Goal: Book appointment/travel/reservation

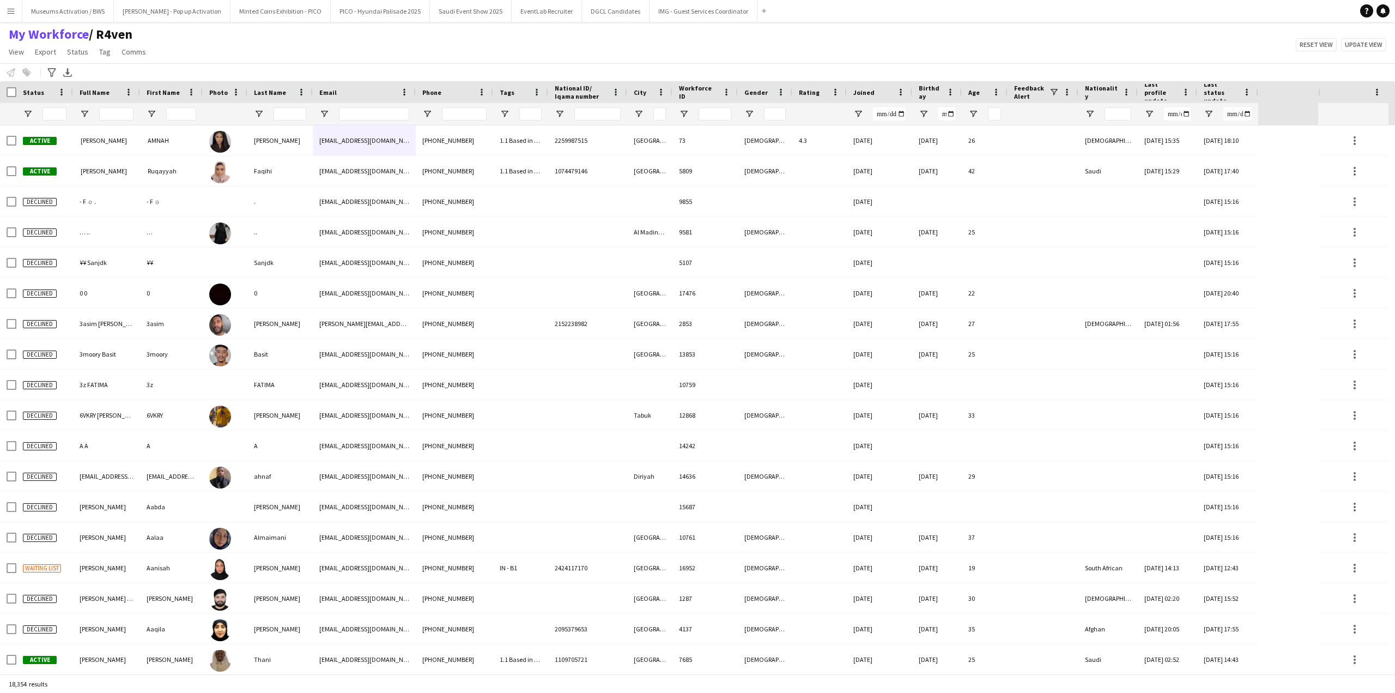
click at [371, 70] on div "Notify workforce Add to tag Select at least one crew to tag him or her. Advance…" at bounding box center [697, 72] width 1395 height 18
click at [26, 113] on span "Open Filter Menu" at bounding box center [28, 114] width 10 height 10
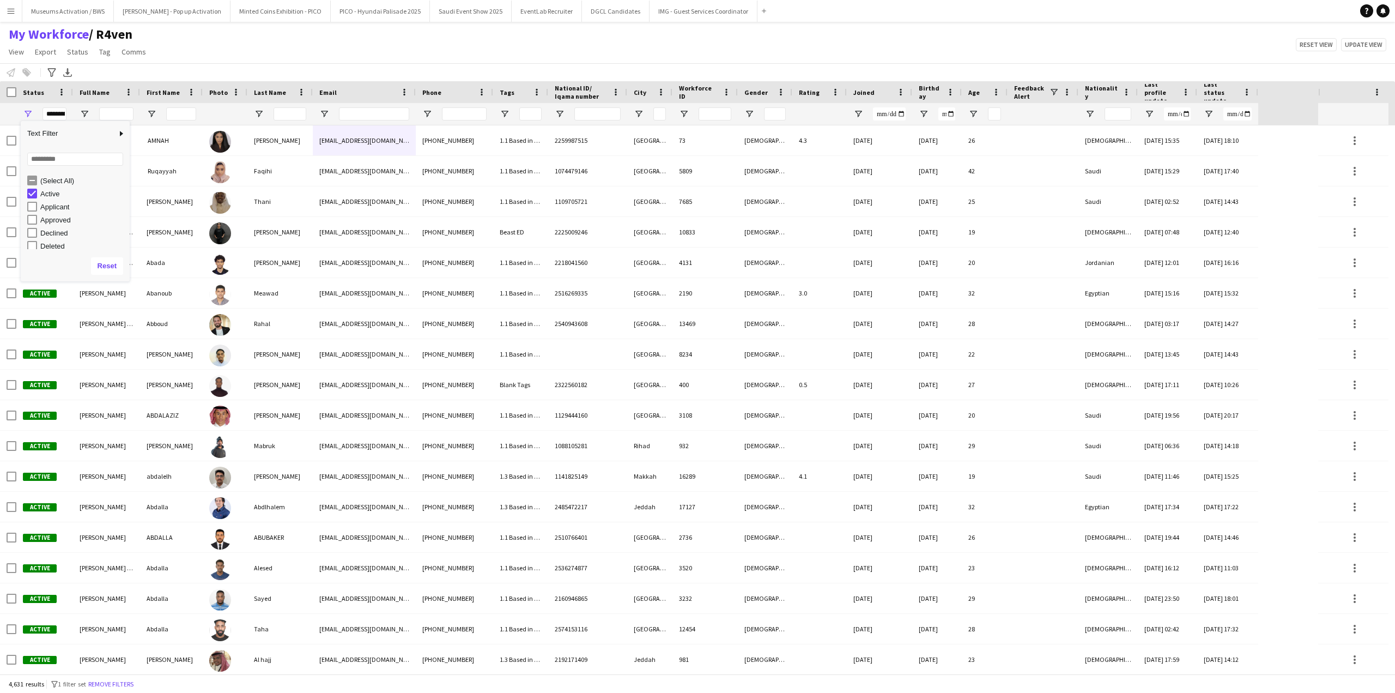
click at [176, 63] on div "My Workforce / R4ven View Views Default view [PERSON_NAME] [PERSON_NAME] [PERSO…" at bounding box center [697, 44] width 1395 height 37
click at [27, 112] on span "Open Filter Menu" at bounding box center [28, 114] width 10 height 10
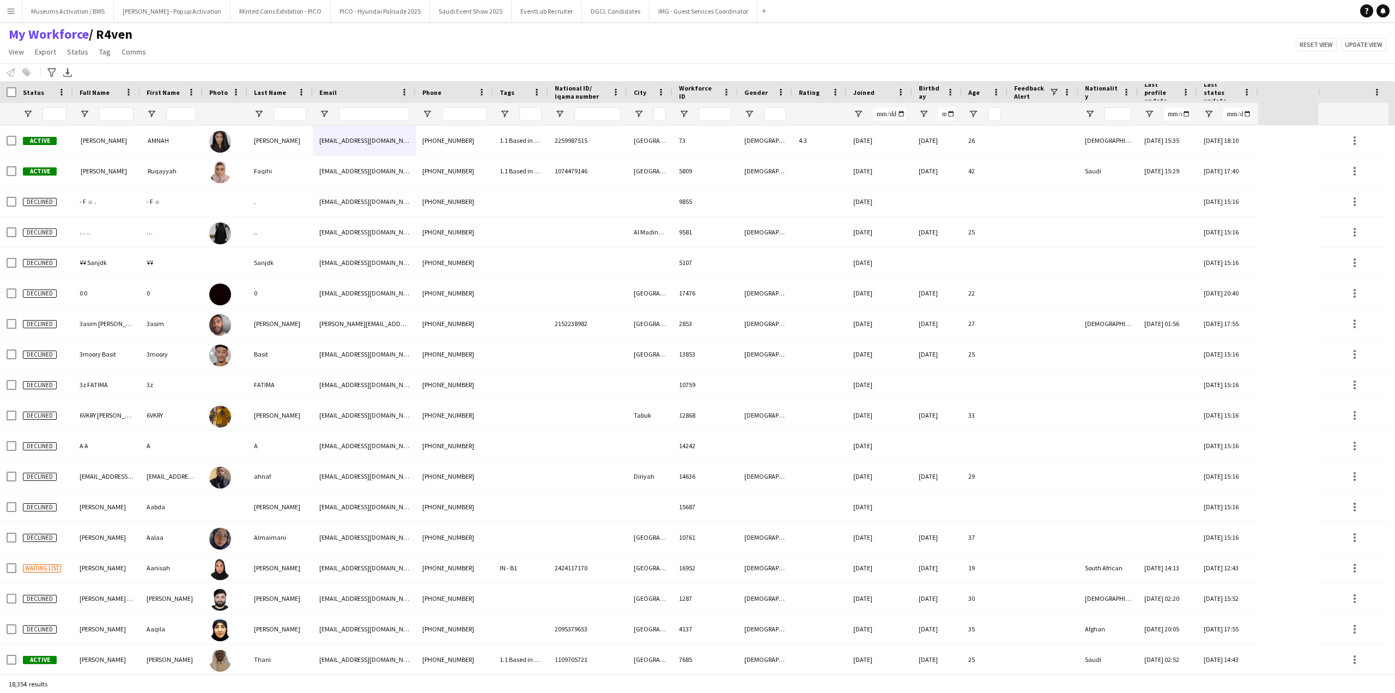
click at [242, 39] on div "My Workforce / R4ven View Views Default view [PERSON_NAME] [PERSON_NAME] [PERSO…" at bounding box center [697, 44] width 1395 height 37
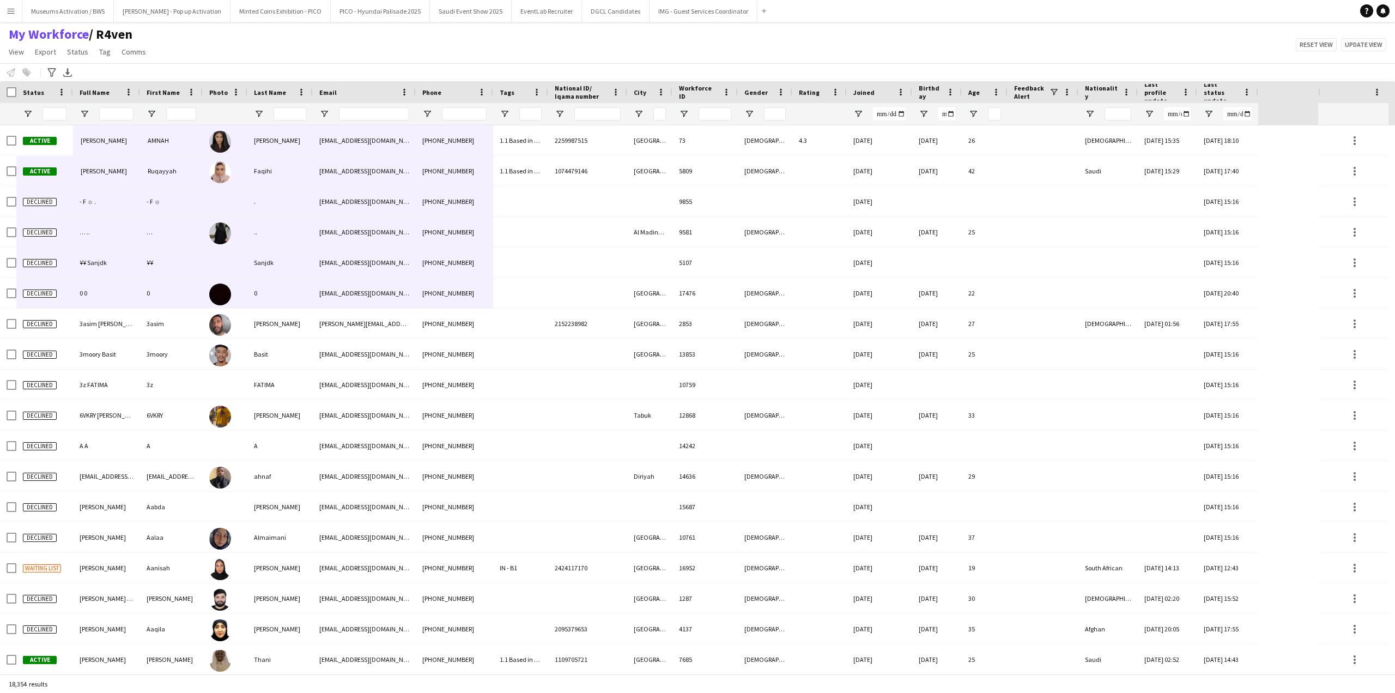
drag, startPoint x: 65, startPoint y: 130, endPoint x: 449, endPoint y: 306, distance: 421.4
click at [300, 60] on div "My Workforce / R4ven View Views Default view [PERSON_NAME] [PERSON_NAME] [PERSO…" at bounding box center [697, 44] width 1395 height 37
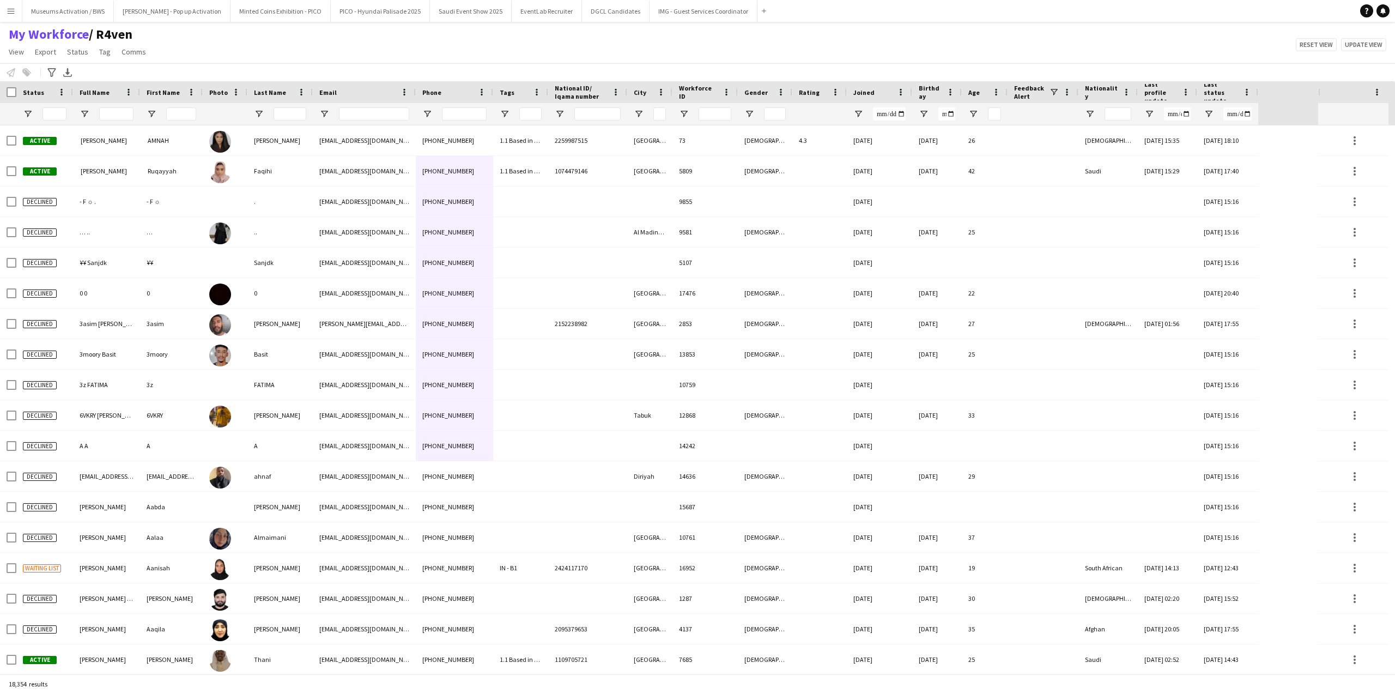
drag, startPoint x: 416, startPoint y: 130, endPoint x: 413, endPoint y: 453, distance: 323.2
click at [24, 119] on span "Open Filter Menu" at bounding box center [28, 114] width 10 height 10
click at [37, 182] on div "(Select All)" at bounding box center [78, 180] width 102 height 13
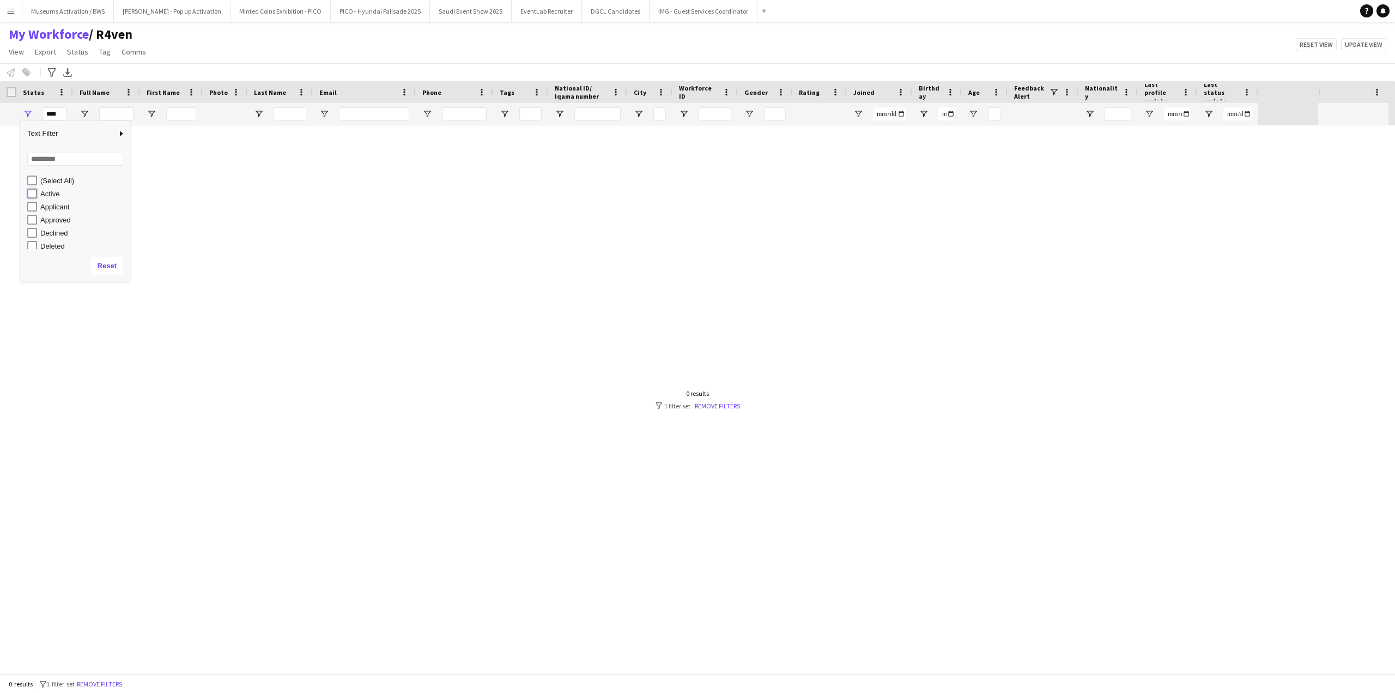
type input "**********"
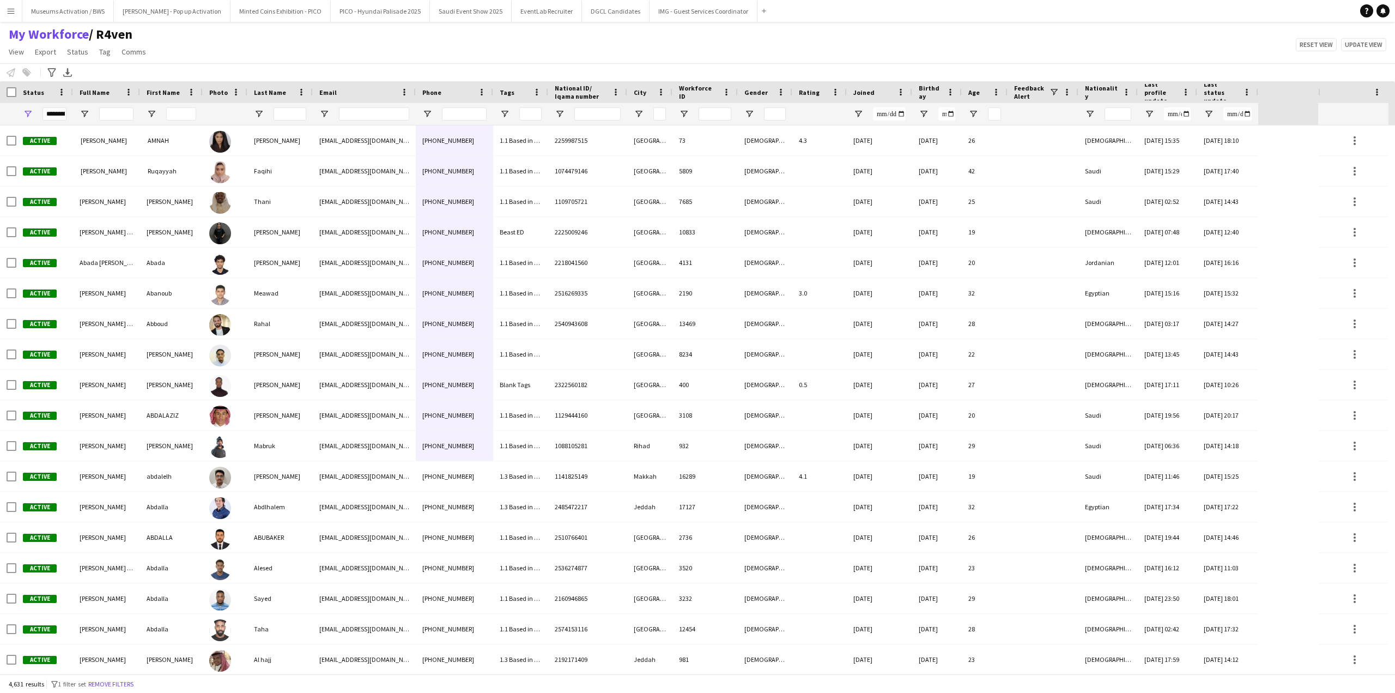
click at [298, 50] on div "My Workforce / R4ven View Views Default view [PERSON_NAME] [PERSON_NAME] [PERSO…" at bounding box center [697, 44] width 1395 height 37
drag, startPoint x: 298, startPoint y: 50, endPoint x: 116, endPoint y: 34, distance: 182.7
click at [6, 25] on main "My Workforce / R4ven View Views Default view [PERSON_NAME] [PERSON_NAME] [PERSO…" at bounding box center [697, 350] width 1395 height 656
click at [150, 49] on app-page-menu "View Views Default view [PERSON_NAME] [PERSON_NAME] [PERSON_NAME] R4ven [PERSON…" at bounding box center [78, 53] width 157 height 21
drag, startPoint x: 146, startPoint y: 56, endPoint x: 10, endPoint y: 38, distance: 137.5
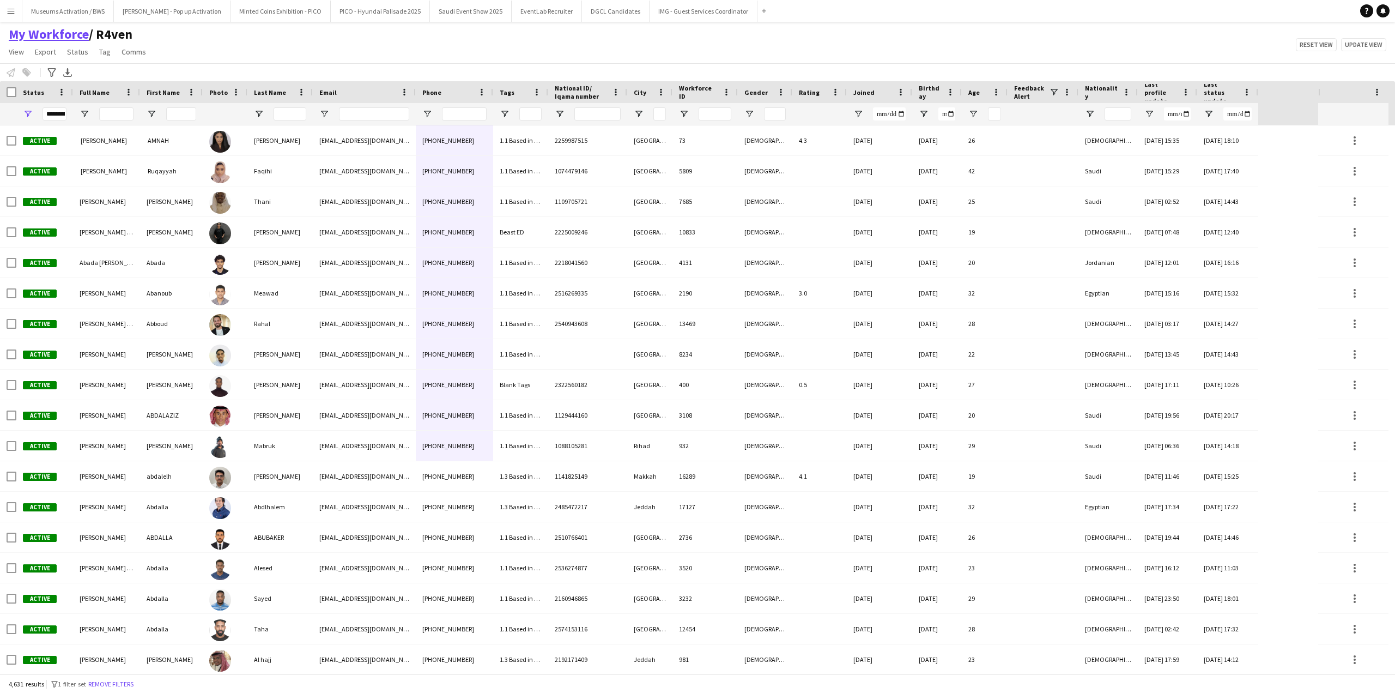
click at [10, 38] on div "My Workforce / R4ven View Views Default view [PERSON_NAME] [PERSON_NAME] [PERSO…" at bounding box center [78, 44] width 157 height 37
click at [165, 54] on div "My Workforce / R4ven View Views Default view [PERSON_NAME] [PERSON_NAME] [PERSO…" at bounding box center [697, 44] width 1395 height 37
drag, startPoint x: 162, startPoint y: 56, endPoint x: 5, endPoint y: 35, distance: 158.4
click at [5, 35] on div "My Workforce / R4ven View Views Default view [PERSON_NAME] [PERSON_NAME] [PERSO…" at bounding box center [697, 44] width 1395 height 37
click at [177, 52] on div "My Workforce / R4ven View Views Default view [PERSON_NAME] [PERSON_NAME] [PERSO…" at bounding box center [697, 44] width 1395 height 37
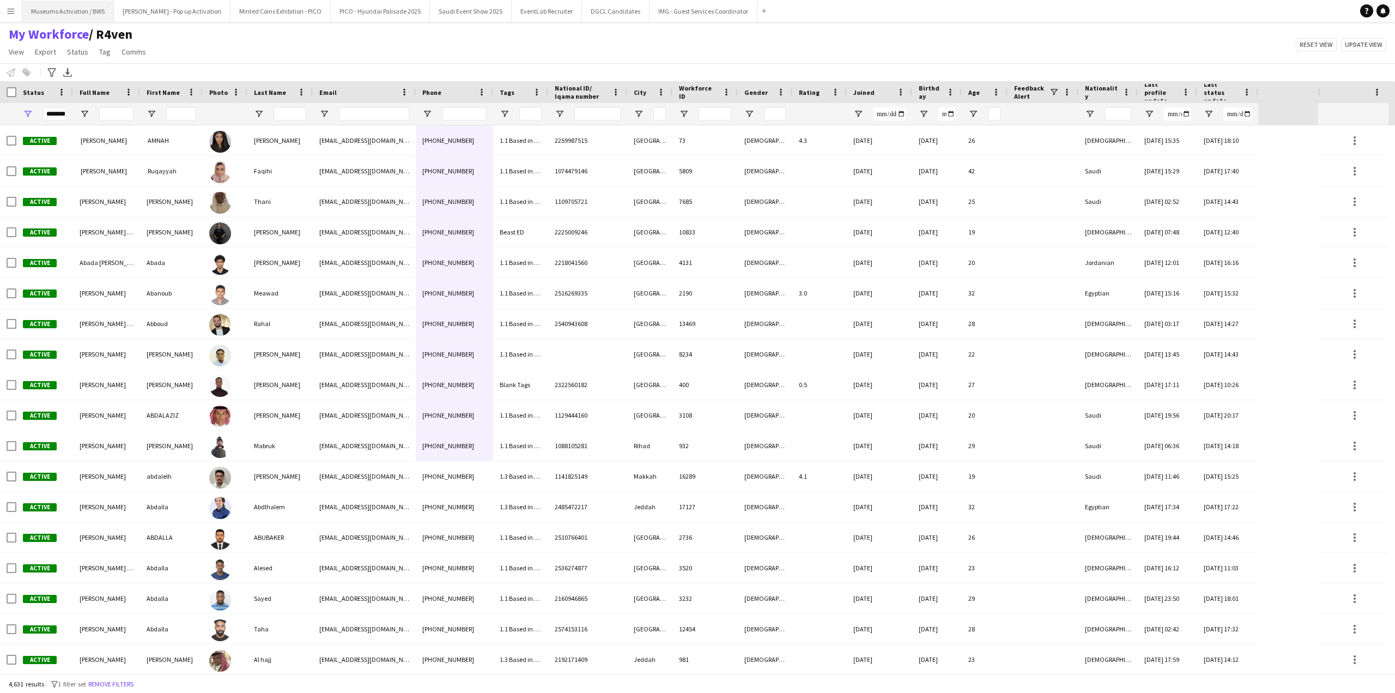
click at [92, 7] on button "Museums Activation / BWS Close" at bounding box center [68, 11] width 92 height 21
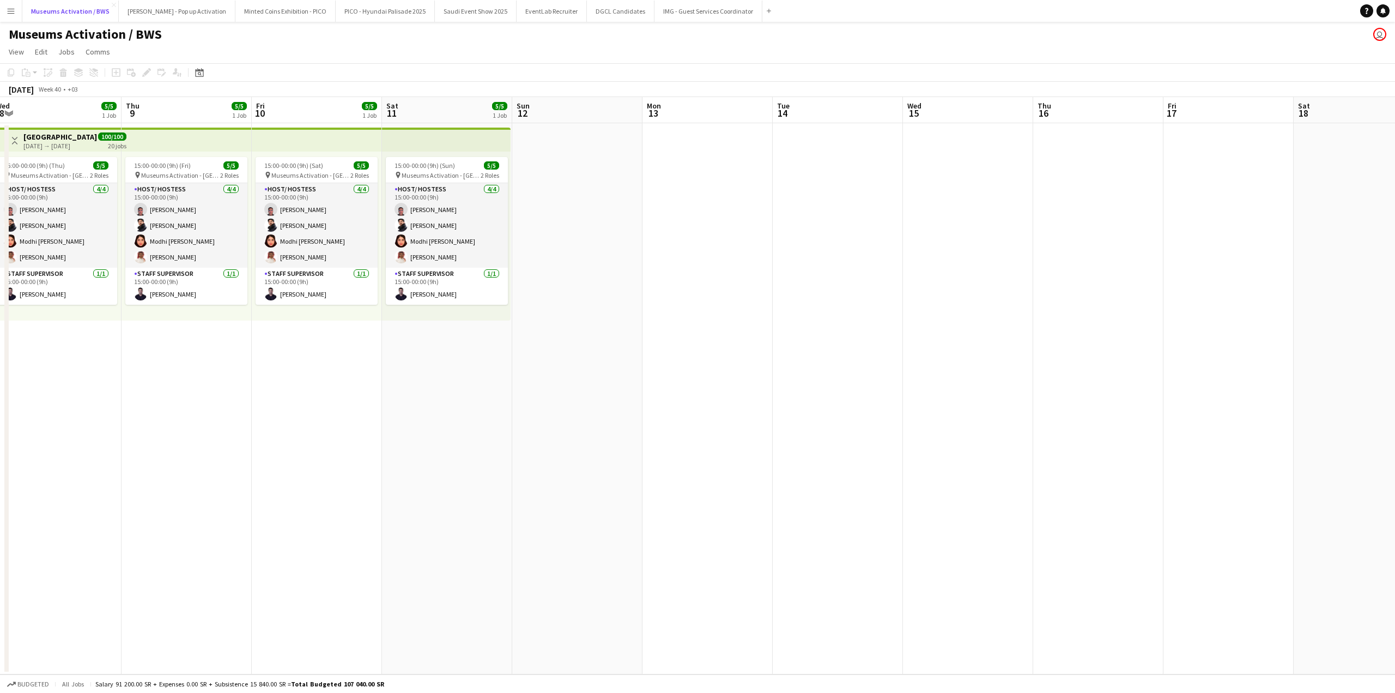
scroll to position [0, 473]
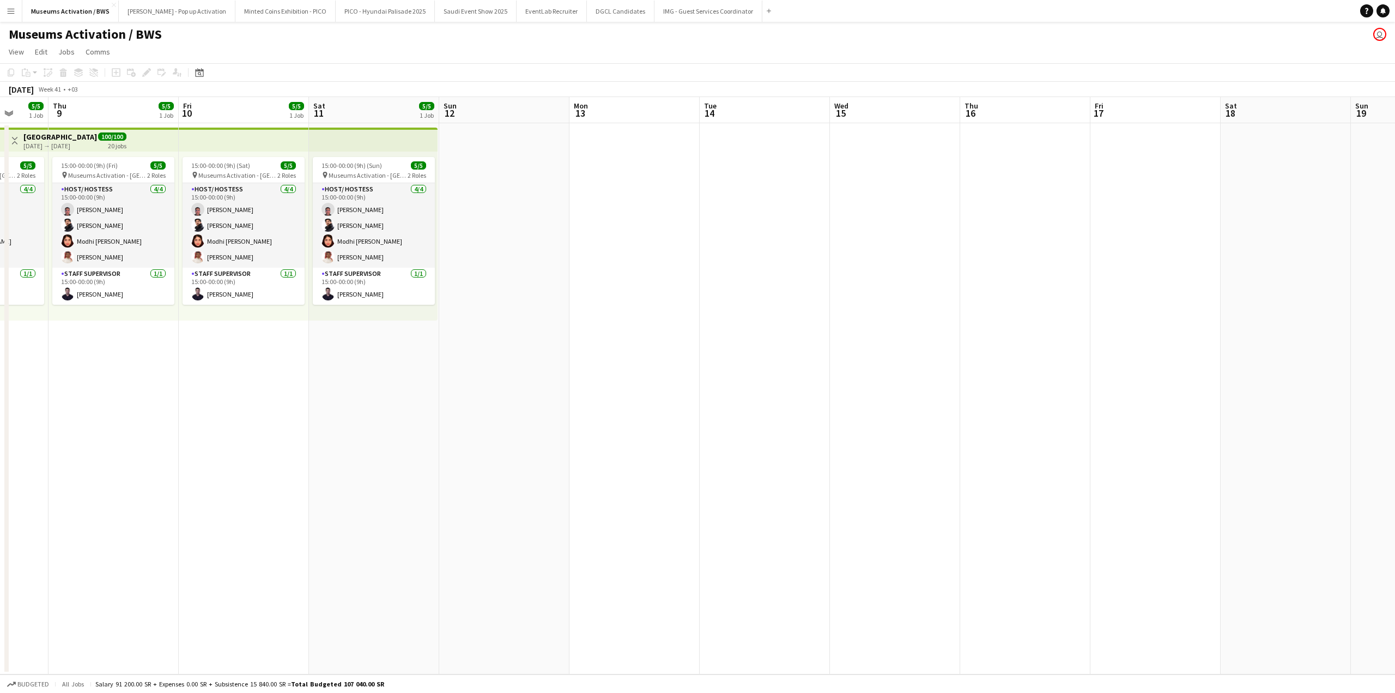
click at [365, 370] on app-date-cell "15:00-00:00 (9h) (Sun) 5/5 pin Museums Activation - [GEOGRAPHIC_DATA] 2 Roles H…" at bounding box center [374, 398] width 130 height 551
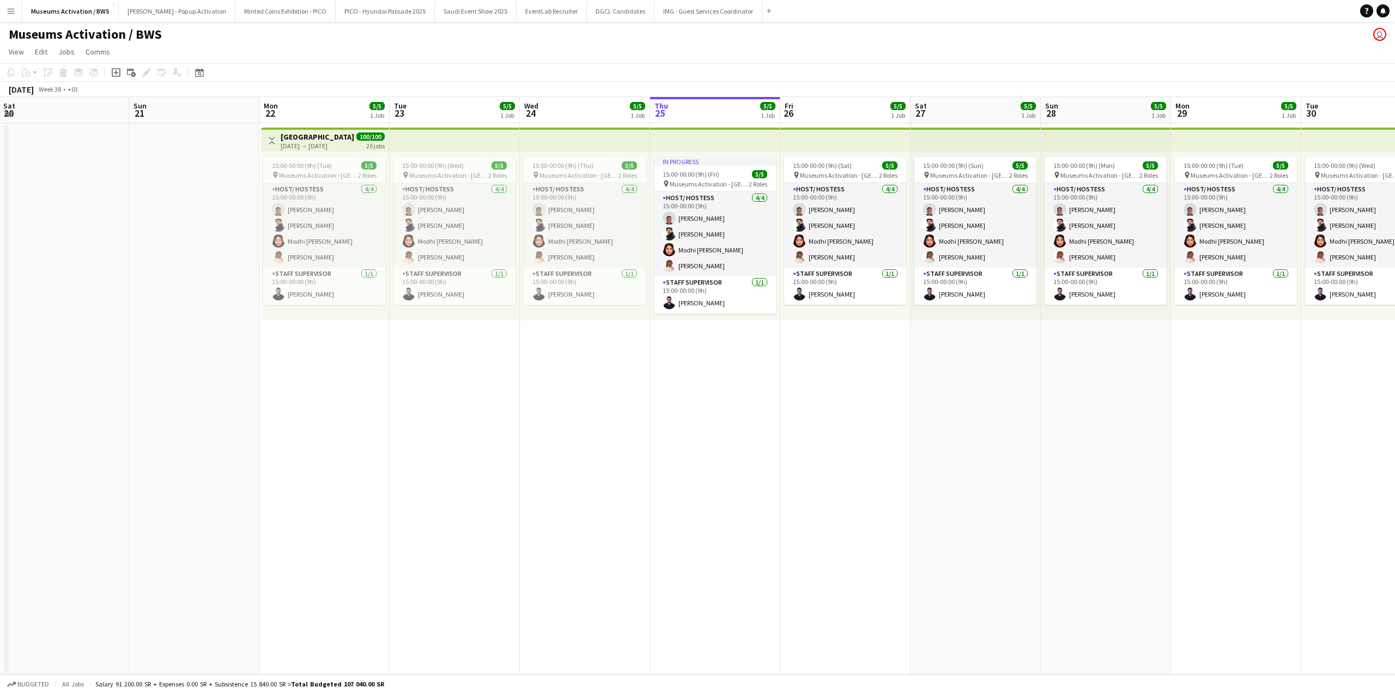
scroll to position [0, 220]
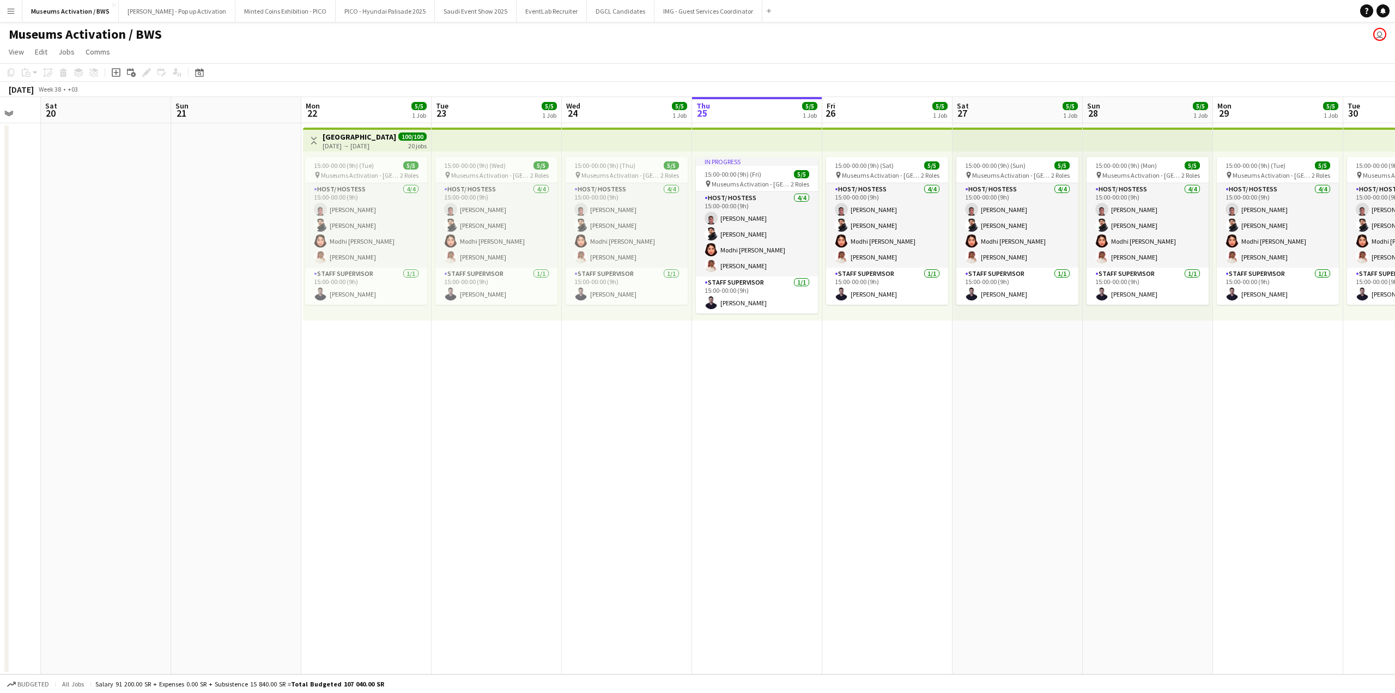
click at [264, 303] on app-date-cell at bounding box center [236, 398] width 130 height 551
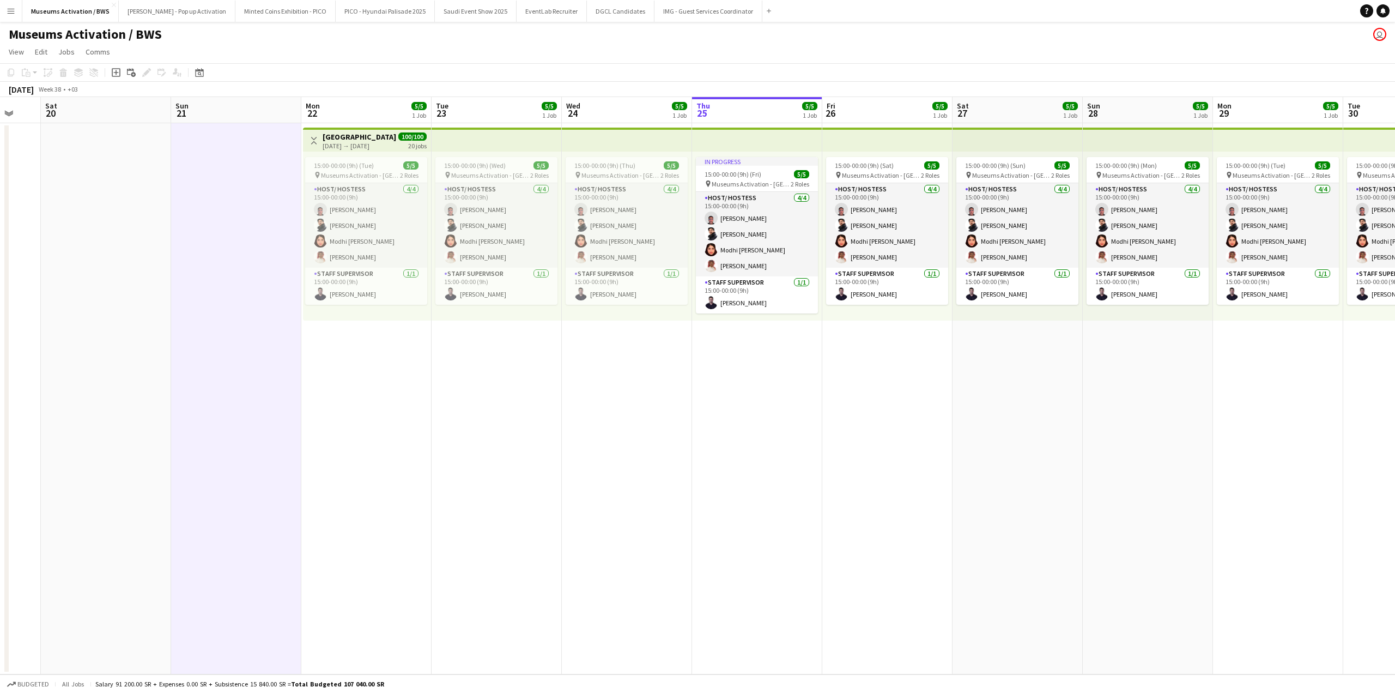
click at [113, 261] on app-date-cell at bounding box center [106, 398] width 130 height 551
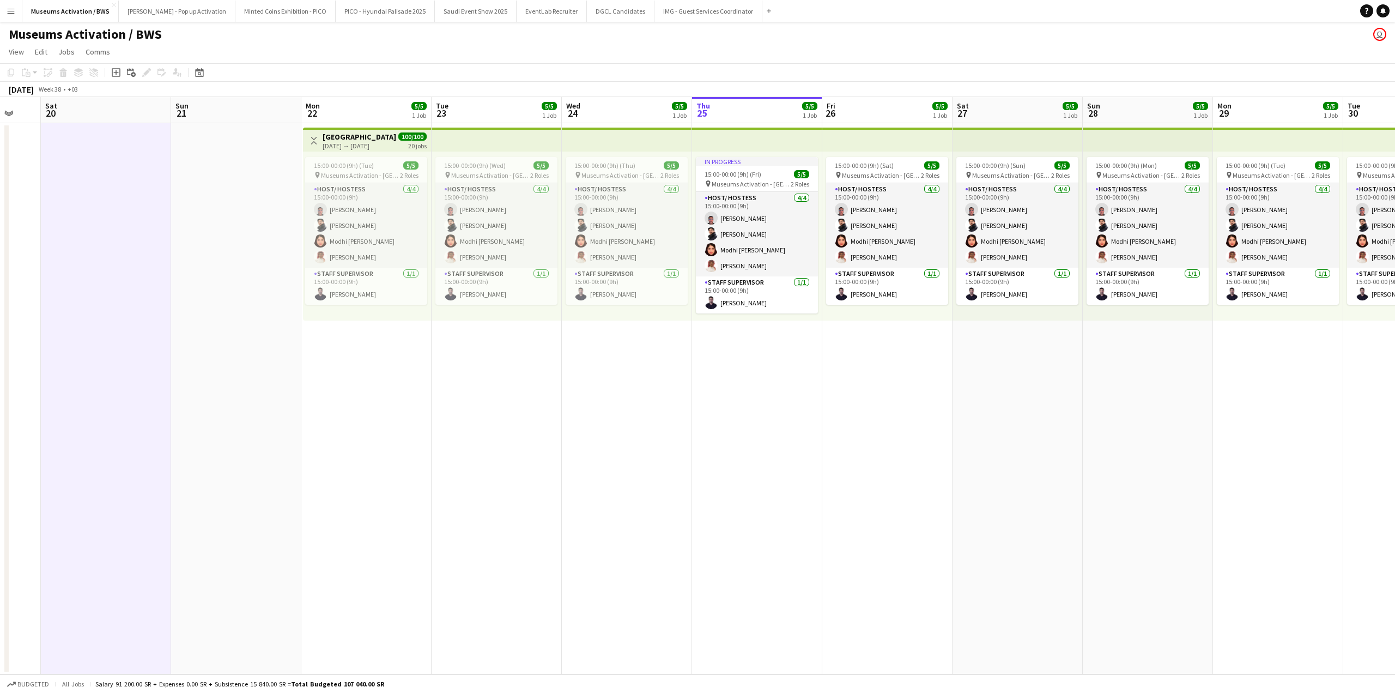
click at [220, 307] on app-date-cell at bounding box center [236, 398] width 130 height 551
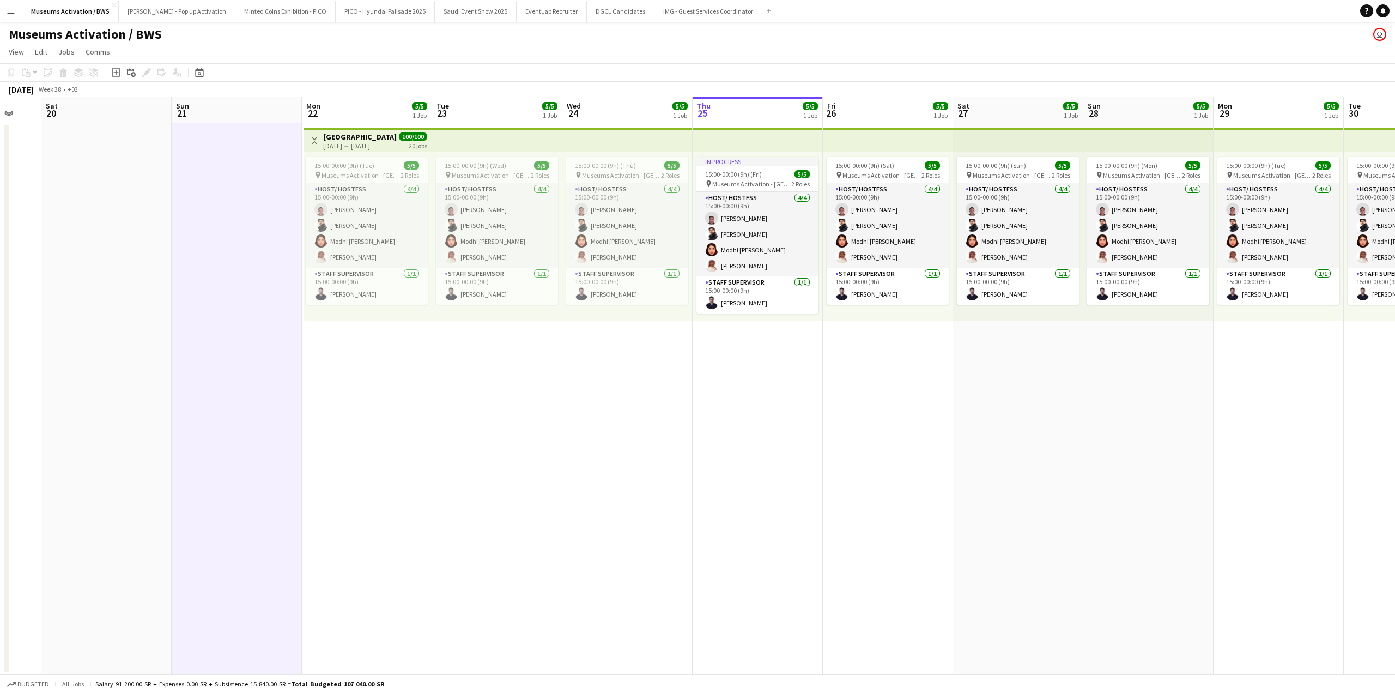
drag, startPoint x: 283, startPoint y: 312, endPoint x: 302, endPoint y: 315, distance: 19.3
click at [302, 314] on app-calendar-viewport "Thu 18 Fri 19 Sat 20 Sun 21 Mon 22 5/5 1 Job Tue 23 5/5 1 Job Wed 24 5/5 1 Job …" at bounding box center [697, 385] width 1395 height 577
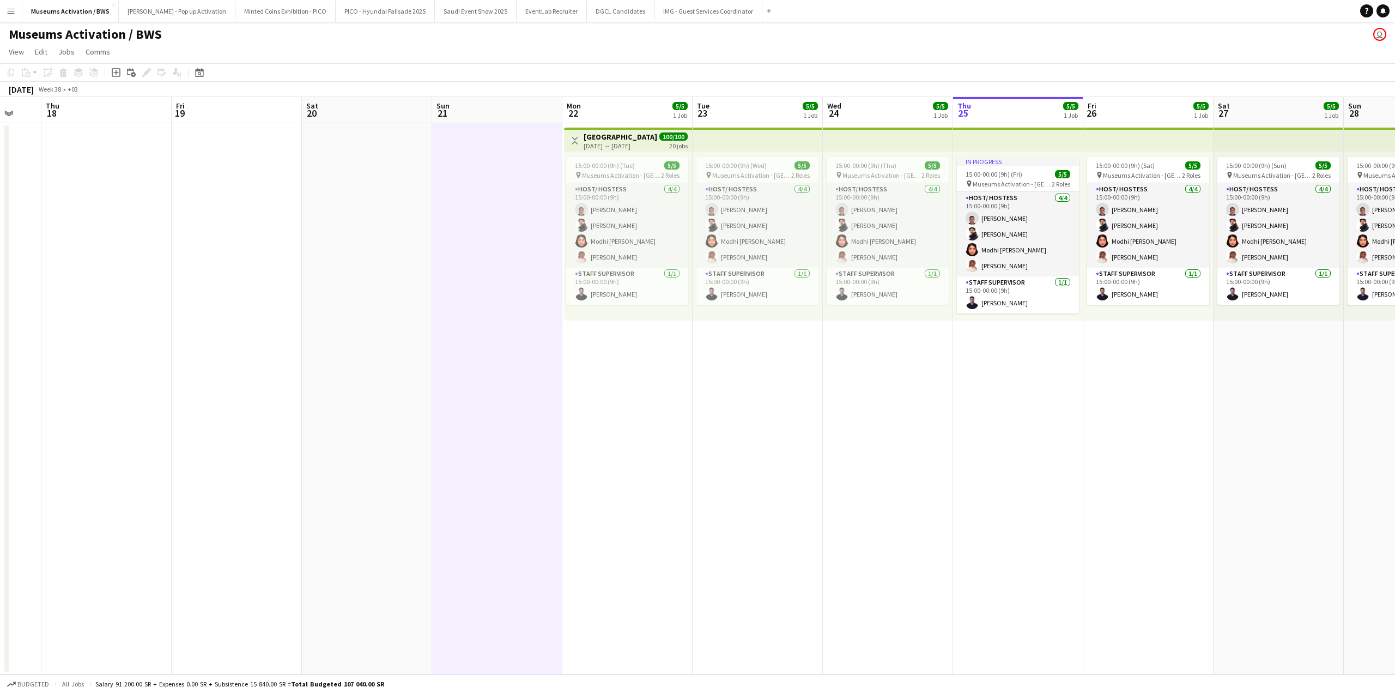
scroll to position [0, 345]
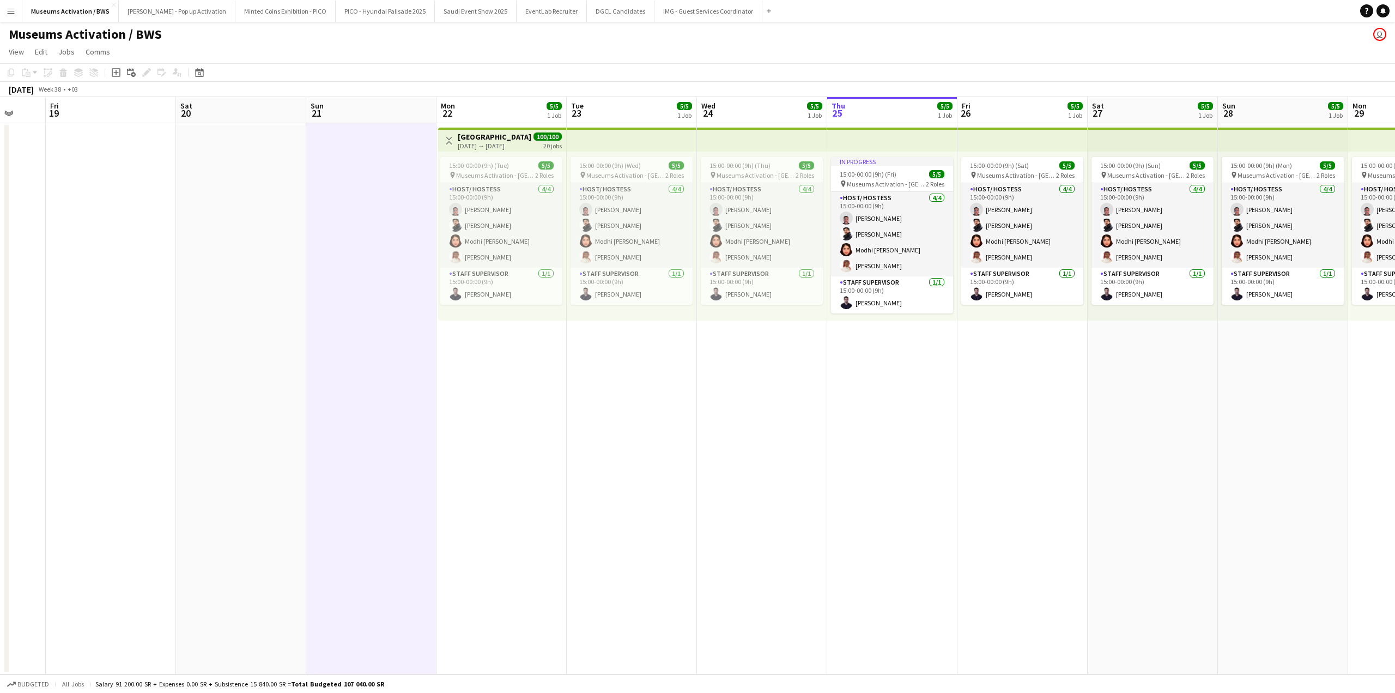
click at [554, 414] on app-date-cell "Toggle View [GEOGRAPHIC_DATA] [DATE] → [DATE] 100/100 20 jobs 15:00-00:00 (9h) …" at bounding box center [502, 398] width 130 height 551
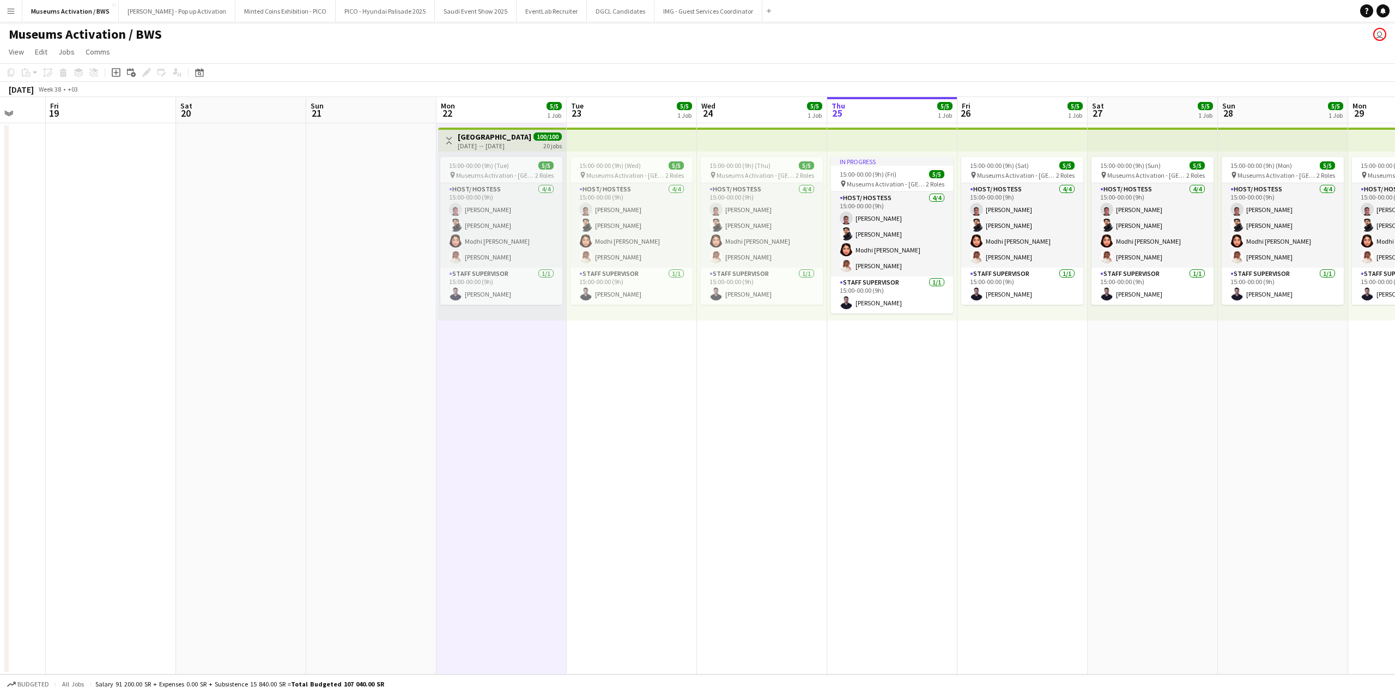
drag, startPoint x: 723, startPoint y: 398, endPoint x: 371, endPoint y: 423, distance: 352.4
click at [566, 409] on app-calendar-viewport "Tue 16 Wed 17 Thu 18 Fri 19 Sat 20 Sun 21 Mon 22 5/5 1 Job Tue 23 5/5 1 Job Wed…" at bounding box center [697, 385] width 1395 height 577
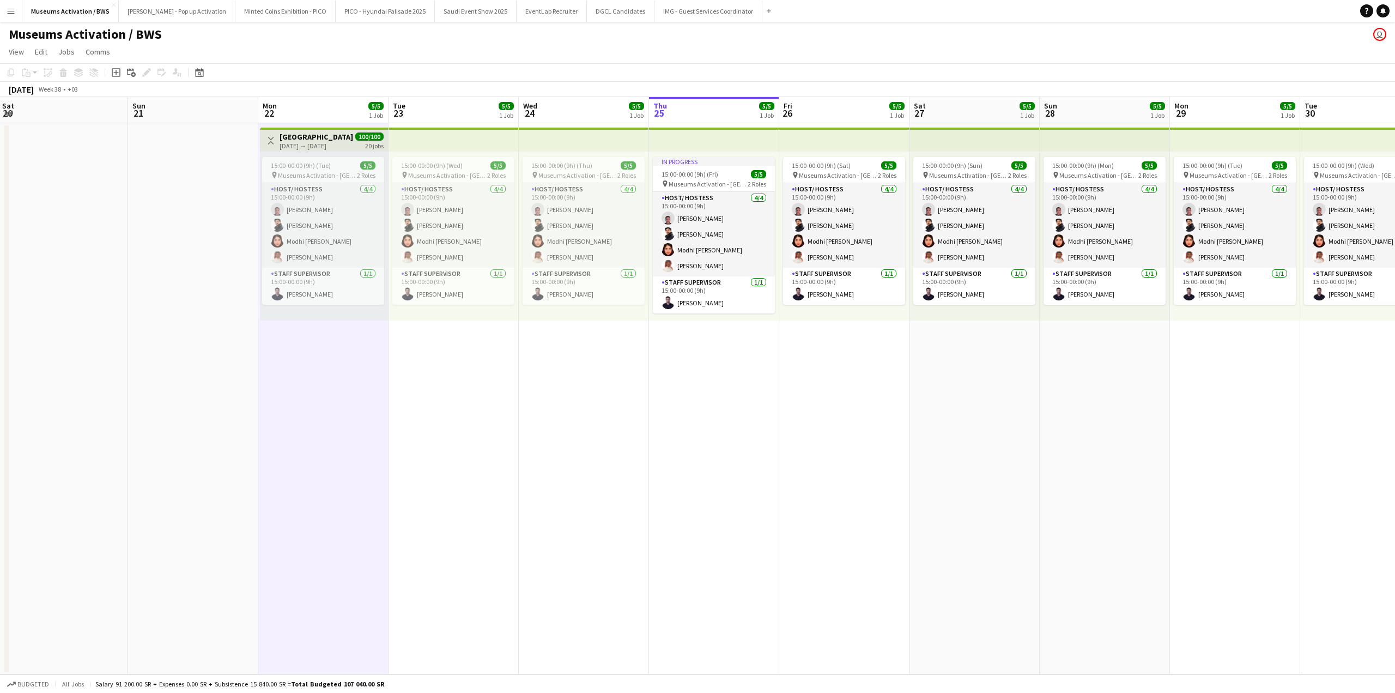
drag, startPoint x: 484, startPoint y: 414, endPoint x: 391, endPoint y: 414, distance: 93.2
click at [444, 414] on app-calendar-viewport "Thu 18 Fri 19 Sat 20 Sun 21 Mon 22 5/5 1 Job Tue 23 5/5 1 Job Wed 24 5/5 1 Job …" at bounding box center [697, 385] width 1395 height 577
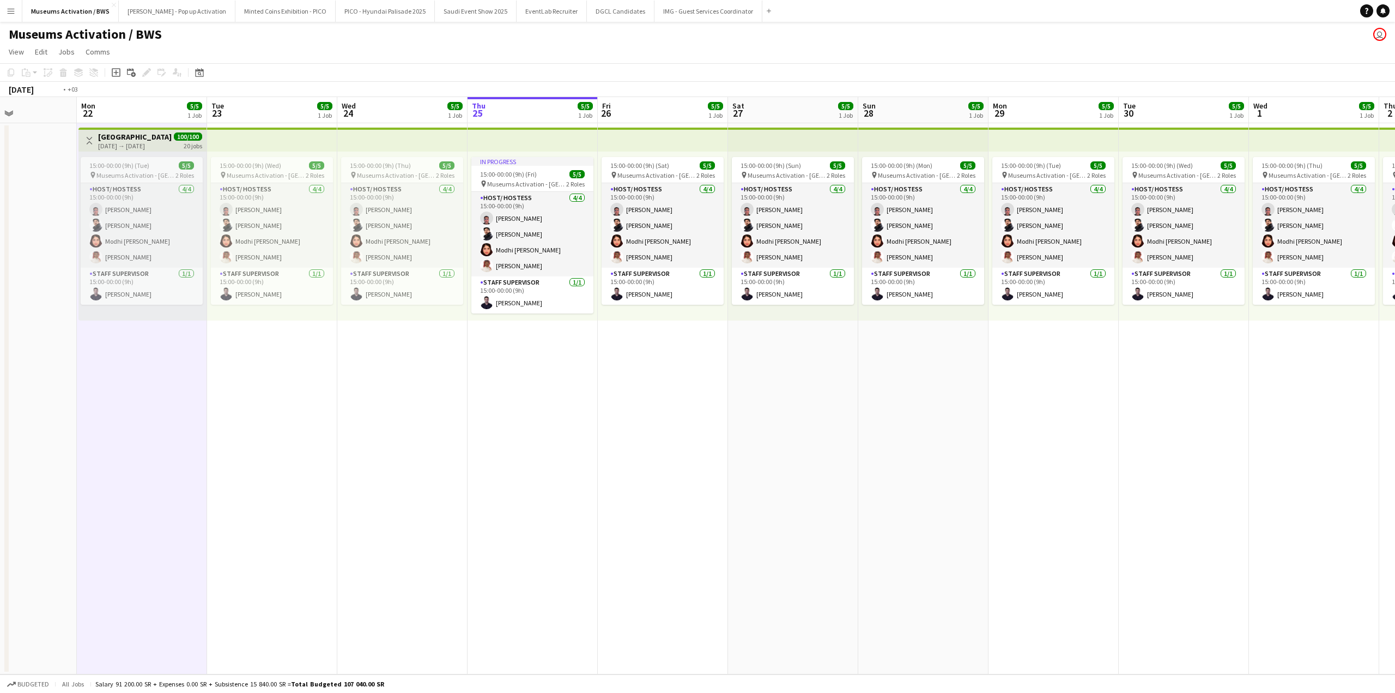
drag, startPoint x: 427, startPoint y: 426, endPoint x: 418, endPoint y: 463, distance: 38.7
click at [239, 449] on app-calendar-viewport "Thu 18 Fri 19 Sat 20 Sun 21 Mon 22 5/5 1 Job Tue 23 5/5 1 Job Wed 24 5/5 1 Job …" at bounding box center [697, 385] width 1395 height 577
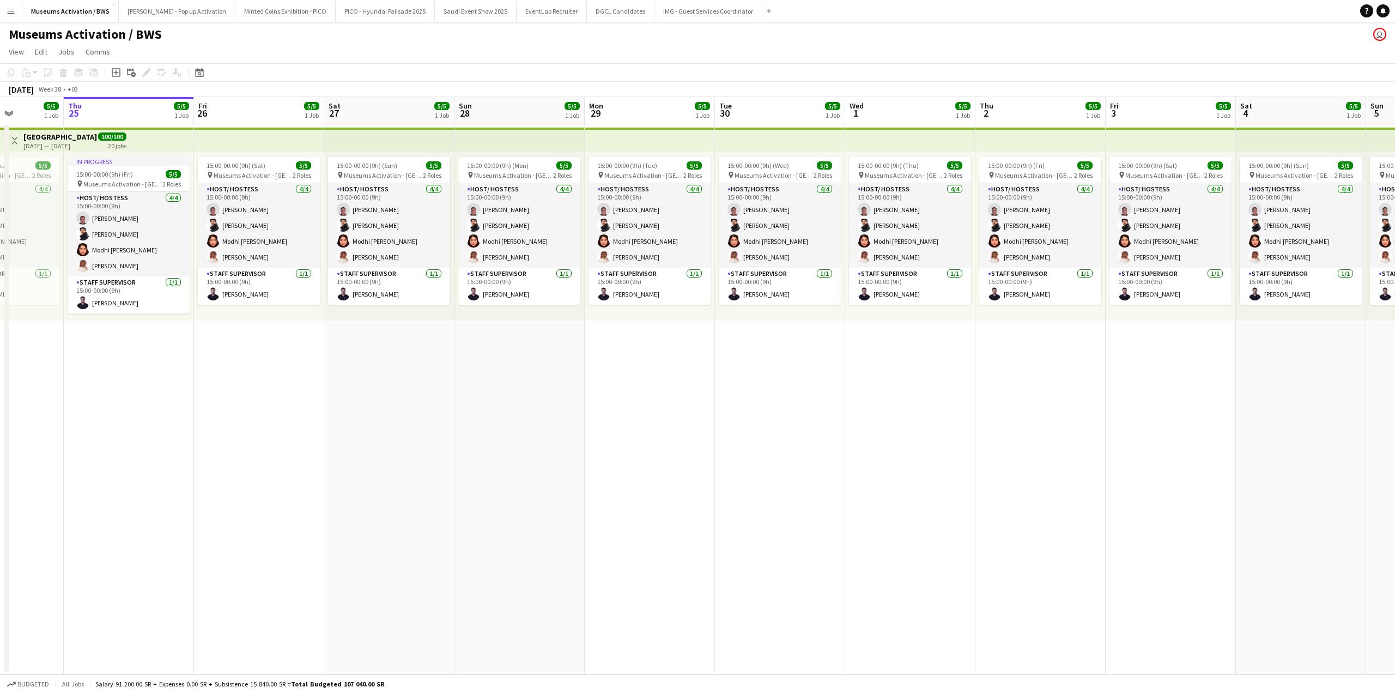
drag, startPoint x: 523, startPoint y: 450, endPoint x: 197, endPoint y: 469, distance: 326.0
click at [209, 468] on app-calendar-viewport "Sun 21 Mon 22 5/5 1 Job Tue 23 5/5 1 Job Wed 24 5/5 1 Job Thu 25 5/5 1 Job Fri …" at bounding box center [697, 385] width 1395 height 577
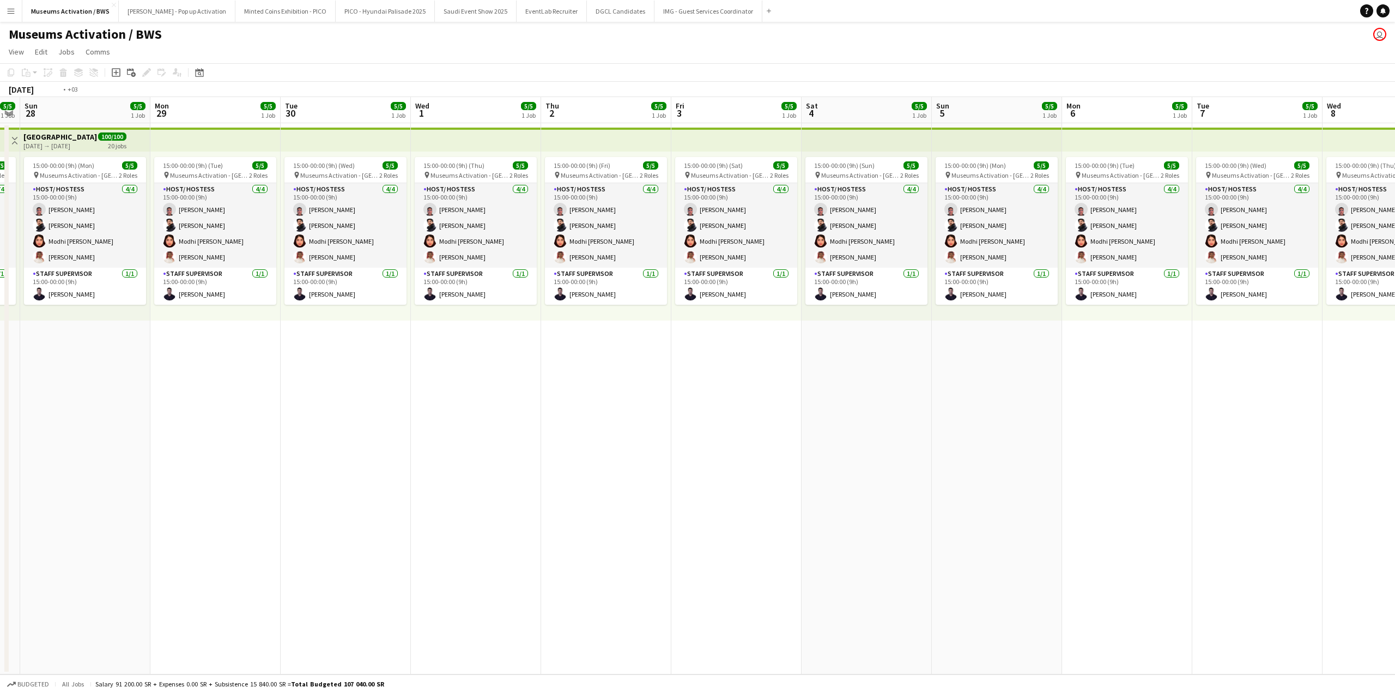
drag, startPoint x: 609, startPoint y: 450, endPoint x: 262, endPoint y: 497, distance: 350.3
click at [214, 494] on app-calendar-viewport "Thu 25 5/5 1 Job Fri 26 5/5 1 Job Sat 27 5/5 1 Job Sun 28 5/5 1 Job Mon 29 5/5 …" at bounding box center [697, 385] width 1395 height 577
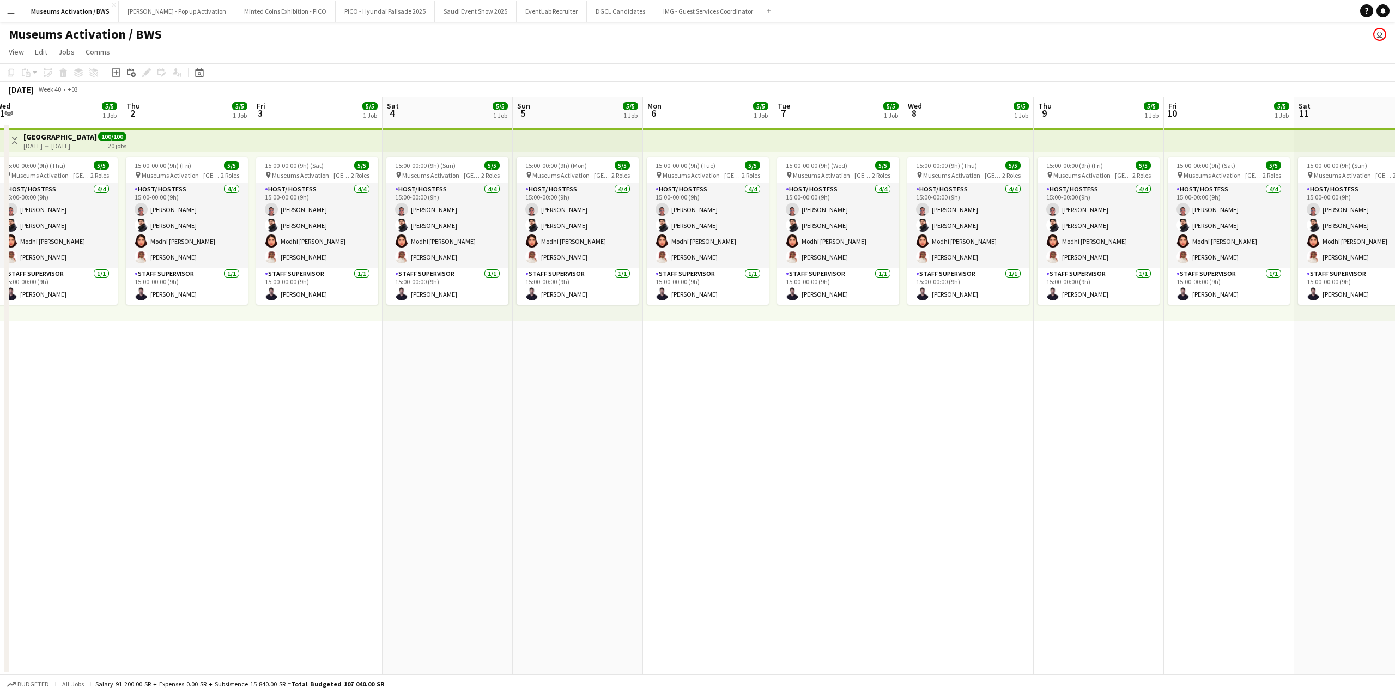
drag, startPoint x: 585, startPoint y: 478, endPoint x: 176, endPoint y: 498, distance: 410.3
click at [229, 492] on app-calendar-viewport "Sun 28 5/5 1 Job Mon 29 5/5 1 Job Tue 30 5/5 1 Job Wed 1 5/5 1 Job Thu 2 5/5 1 …" at bounding box center [697, 385] width 1395 height 577
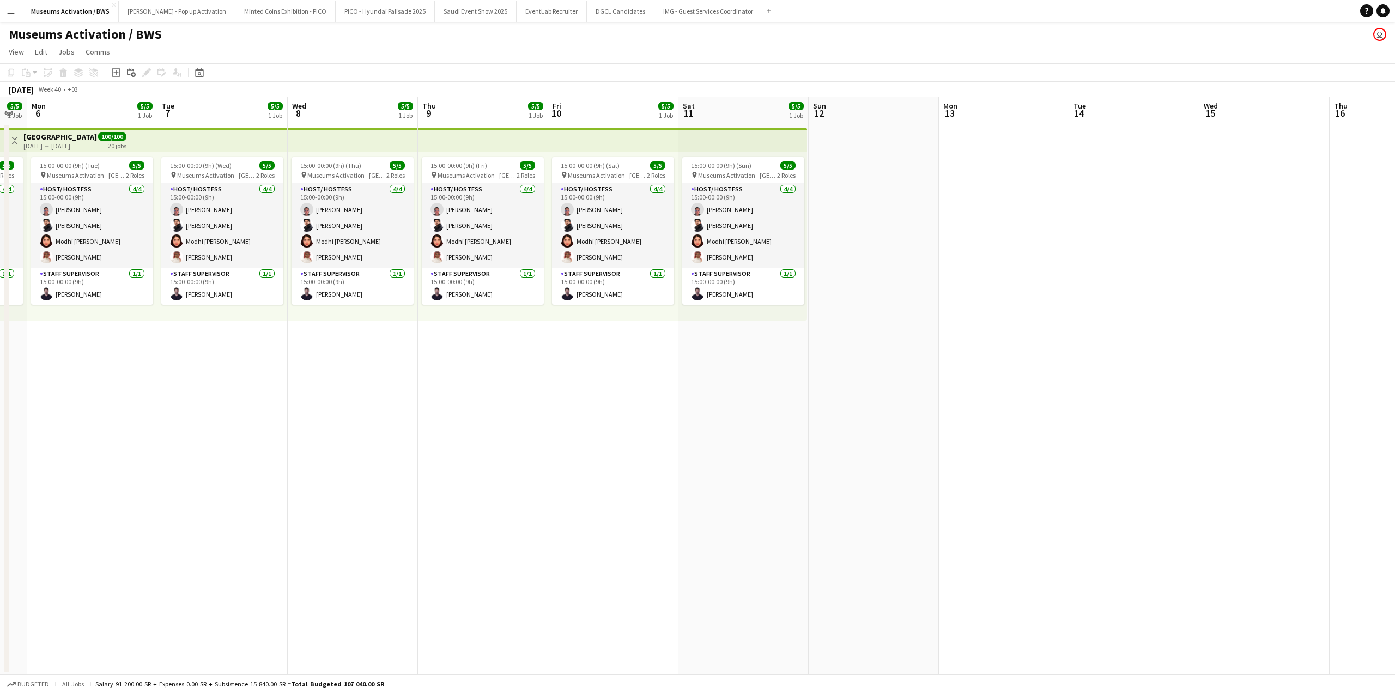
scroll to position [0, 391]
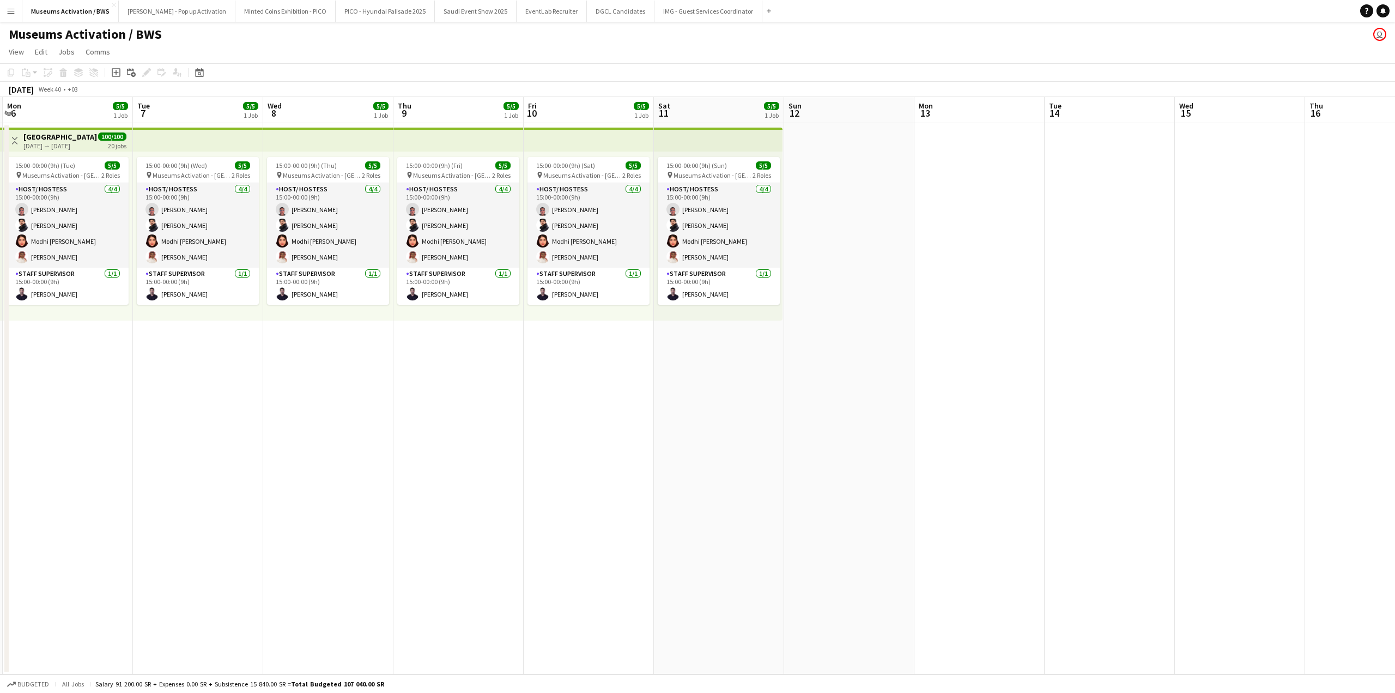
drag, startPoint x: 292, startPoint y: 500, endPoint x: 385, endPoint y: 499, distance: 93.8
click at [263, 500] on app-calendar-viewport "Fri 3 5/5 1 Job Sat 4 5/5 1 Job Sun 5 5/5 1 Job Mon 6 5/5 1 Job Tue 7 5/5 1 Job…" at bounding box center [697, 385] width 1395 height 577
click at [730, 471] on app-date-cell "15:00-00:00 (9h) (Sun) 5/5 pin Museums Activation - [GEOGRAPHIC_DATA] 2 Roles H…" at bounding box center [716, 398] width 130 height 551
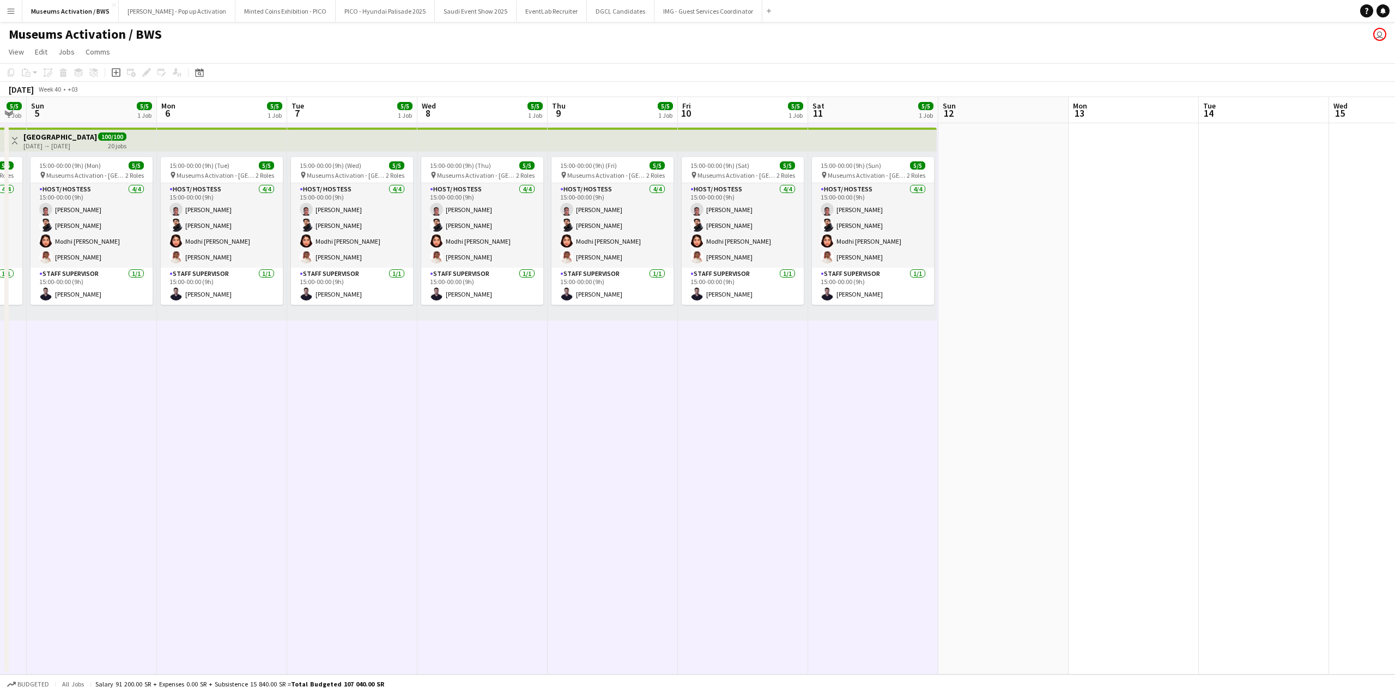
drag, startPoint x: 280, startPoint y: 428, endPoint x: 536, endPoint y: 393, distance: 258.6
click at [494, 401] on app-calendar-viewport "Fri 3 5/5 1 Job Sat 4 5/5 1 Job Sun 5 5/5 1 Job Mon 6 5/5 1 Job Tue 7 5/5 1 Job…" at bounding box center [697, 385] width 1395 height 577
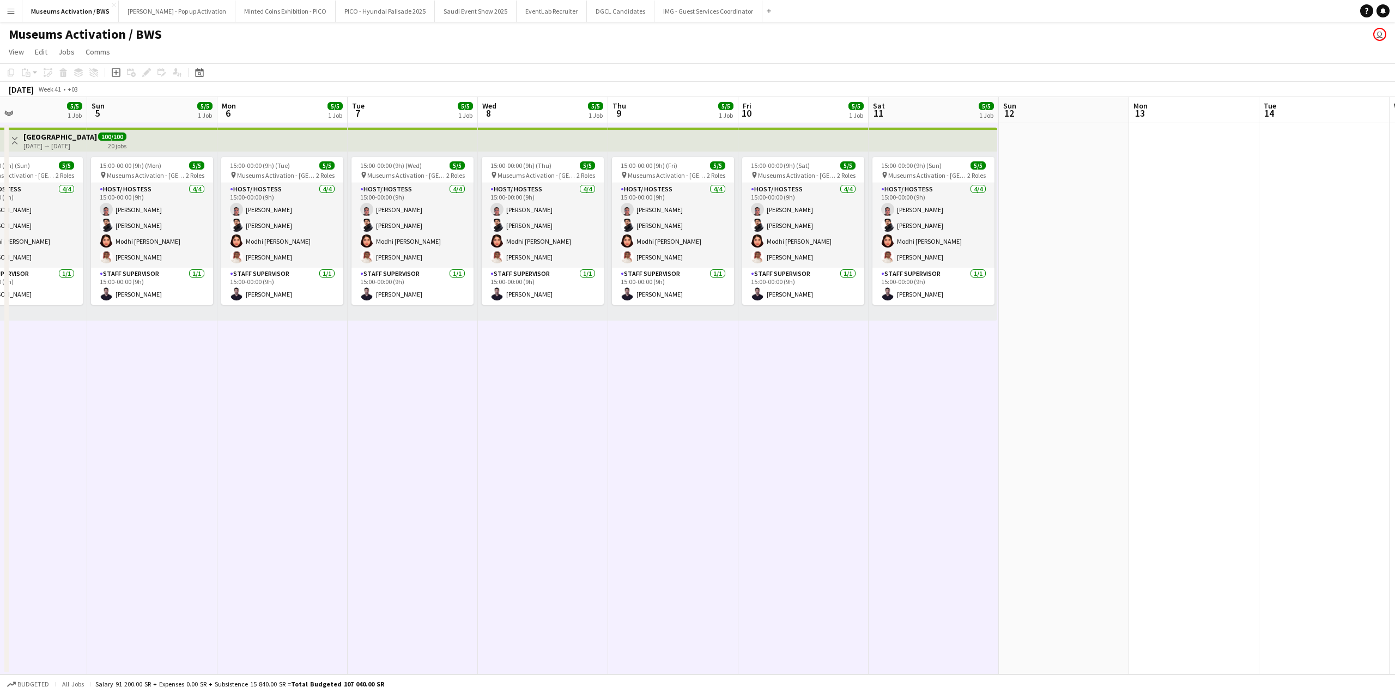
drag, startPoint x: 180, startPoint y: 429, endPoint x: 530, endPoint y: 400, distance: 351.2
click at [506, 401] on app-calendar-viewport "Thu 2 5/5 1 Job Fri 3 5/5 1 Job Sat 4 5/5 1 Job Sun 5 5/5 1 Job Mon 6 5/5 1 Job…" at bounding box center [697, 385] width 1395 height 577
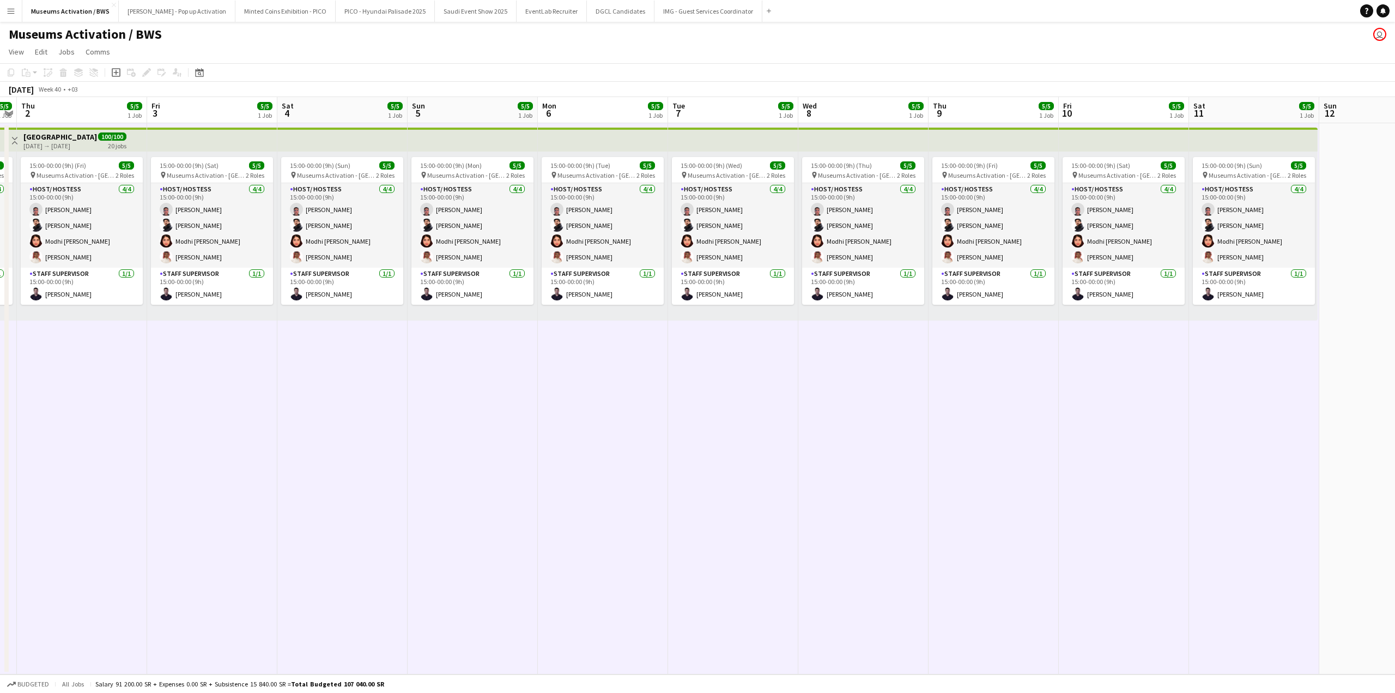
drag, startPoint x: 172, startPoint y: 415, endPoint x: 367, endPoint y: 372, distance: 200.2
click at [311, 385] on app-calendar-viewport "Tue 30 5/5 1 Job Wed 1 5/5 1 Job Thu 2 5/5 1 Job Fri 3 5/5 1 Job Sat 4 5/5 1 Jo…" at bounding box center [697, 385] width 1395 height 577
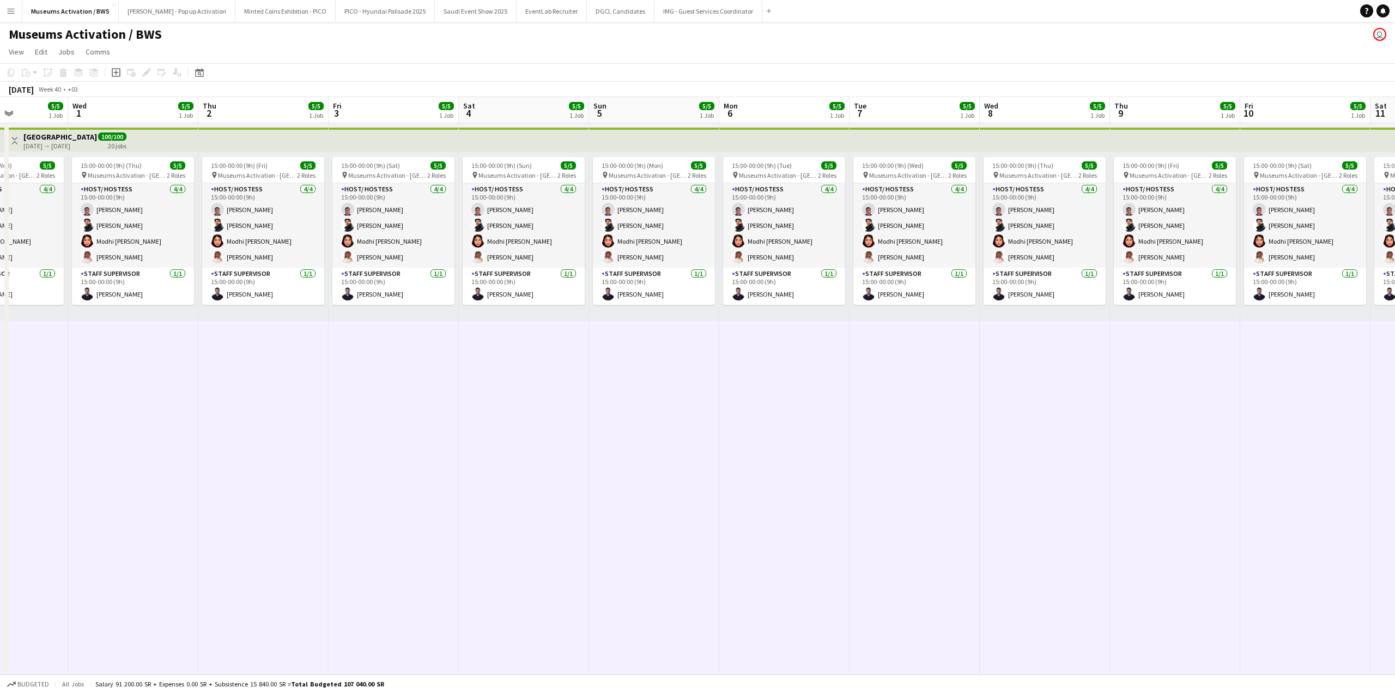
drag, startPoint x: 146, startPoint y: 412, endPoint x: 396, endPoint y: 358, distance: 255.4
click at [326, 380] on app-calendar-viewport "Sun 28 5/5 1 Job Mon 29 5/5 1 Job Tue 30 5/5 1 Job Wed 1 5/5 1 Job Thu 2 5/5 1 …" at bounding box center [697, 385] width 1395 height 577
drag, startPoint x: 276, startPoint y: 383, endPoint x: 454, endPoint y: 366, distance: 178.4
click at [467, 366] on app-calendar-viewport "Fri 26 5/5 1 Job Sat 27 5/5 1 Job Sun 28 5/5 1 Job Mon 29 5/5 1 Job Tue 30 5/5 …" at bounding box center [697, 385] width 1395 height 577
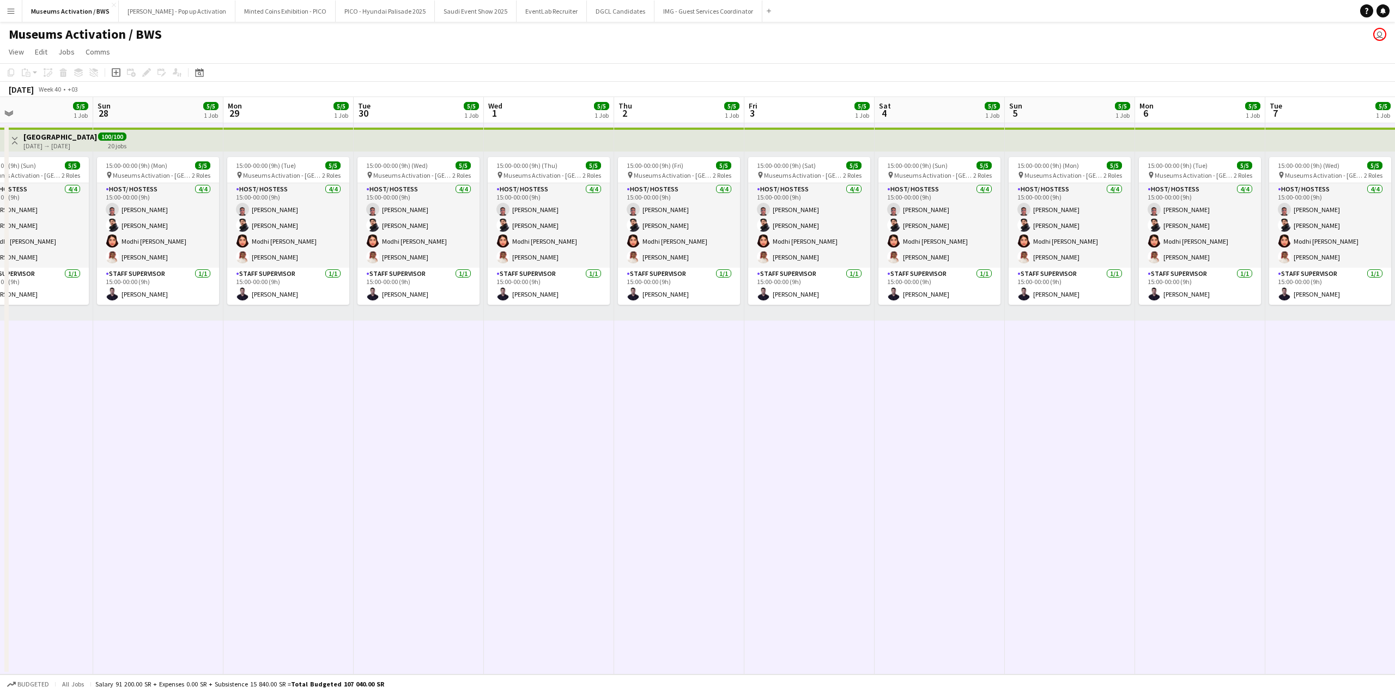
drag, startPoint x: 226, startPoint y: 384, endPoint x: 459, endPoint y: 362, distance: 234.8
click at [459, 362] on app-calendar-viewport "Thu 25 5/5 1 Job Fri 26 5/5 1 Job Sat 27 5/5 1 Job Sun 28 5/5 1 Job Mon 29 5/5 …" at bounding box center [697, 385] width 1395 height 577
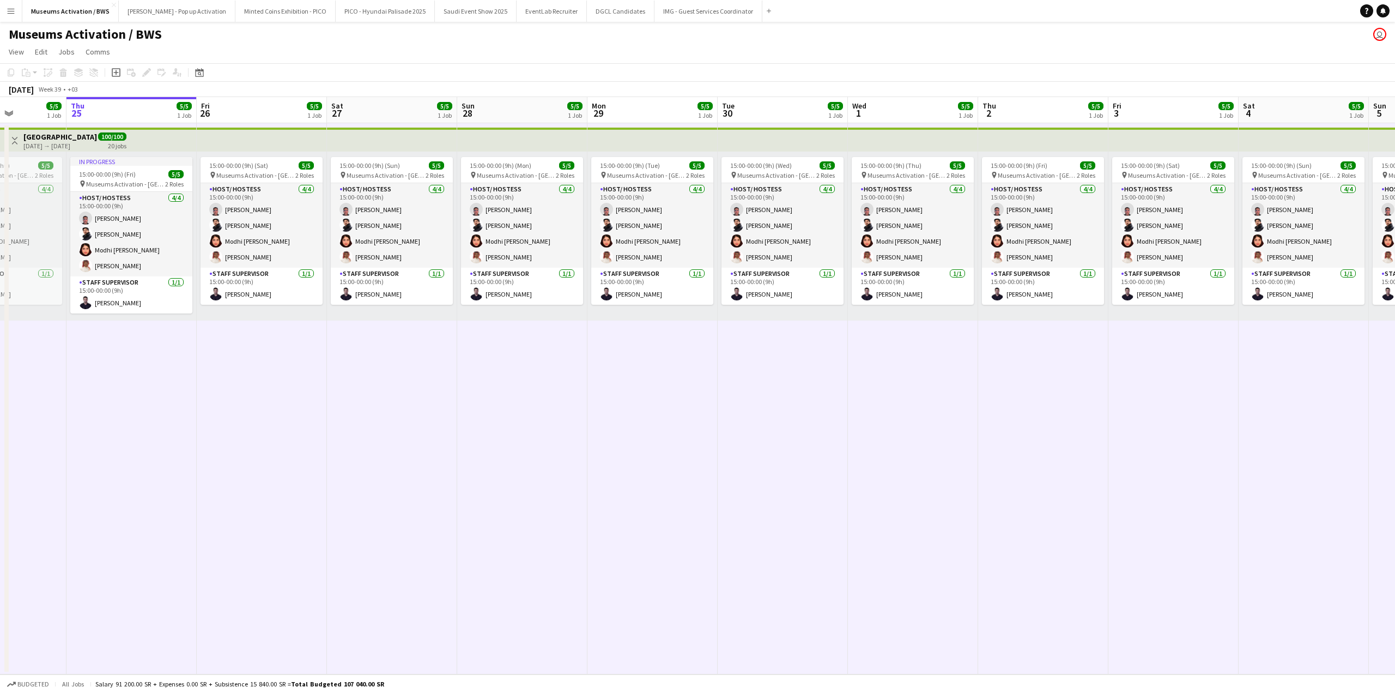
drag, startPoint x: 458, startPoint y: 368, endPoint x: 506, endPoint y: 366, distance: 48.0
click at [503, 366] on app-calendar-viewport "Mon 22 5/5 1 Job Tue 23 5/5 1 Job Wed 24 5/5 1 Job Thu 25 5/5 1 Job Fri 26 5/5 …" at bounding box center [697, 385] width 1395 height 577
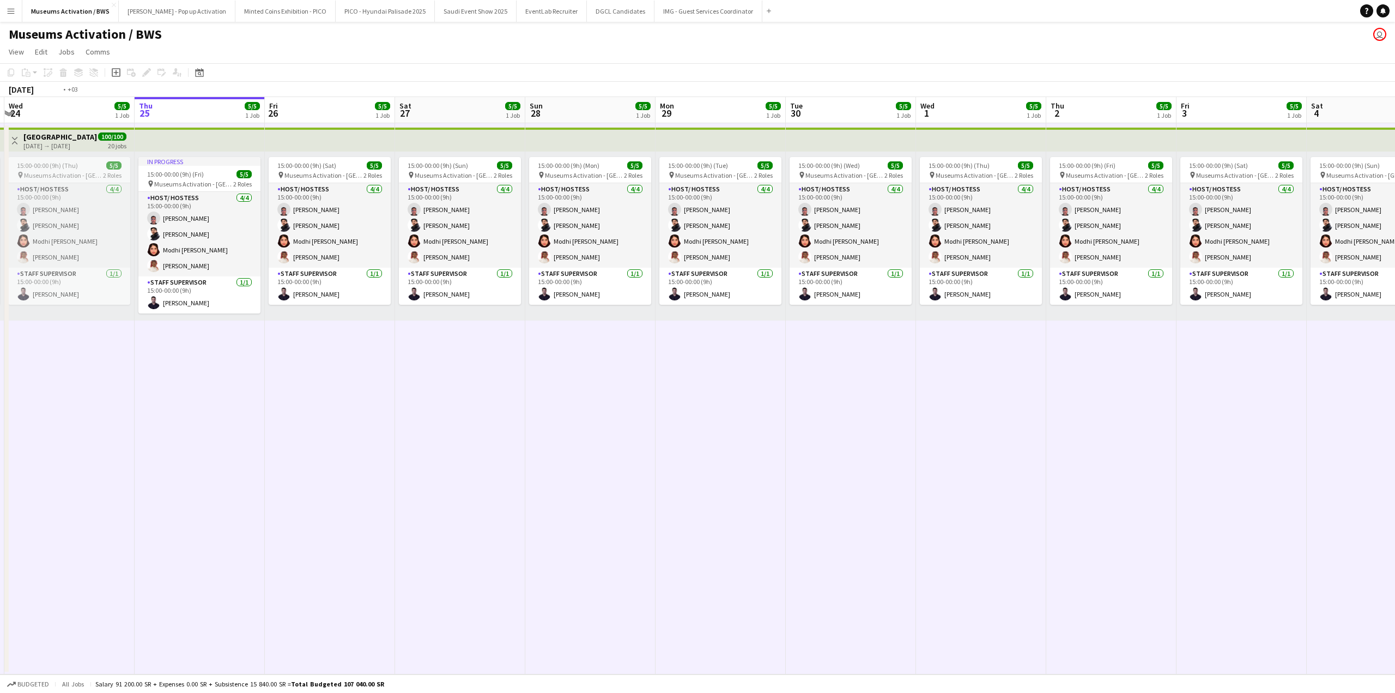
drag, startPoint x: 351, startPoint y: 407, endPoint x: 560, endPoint y: 397, distance: 209.5
click at [562, 397] on app-calendar-viewport "Mon 22 5/5 1 Job Tue 23 5/5 1 Job Wed 24 5/5 1 Job Thu 25 5/5 1 Job Fri 26 5/5 …" at bounding box center [697, 385] width 1395 height 577
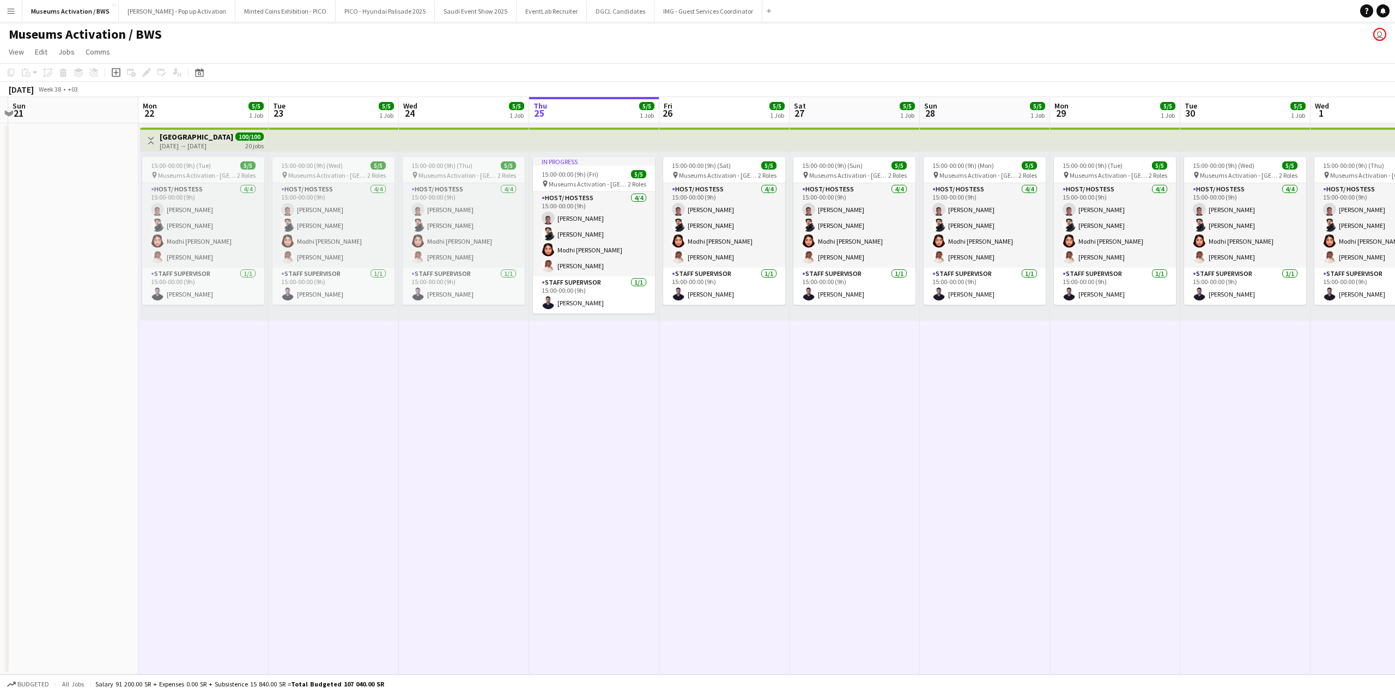
drag, startPoint x: 374, startPoint y: 412, endPoint x: 555, endPoint y: 395, distance: 181.8
click at [544, 397] on app-calendar-viewport "Fri 19 Sat 20 Sun 21 Mon 22 5/5 1 Job Tue 23 5/5 1 Job Wed 24 5/5 1 Job Thu 25 …" at bounding box center [697, 385] width 1395 height 577
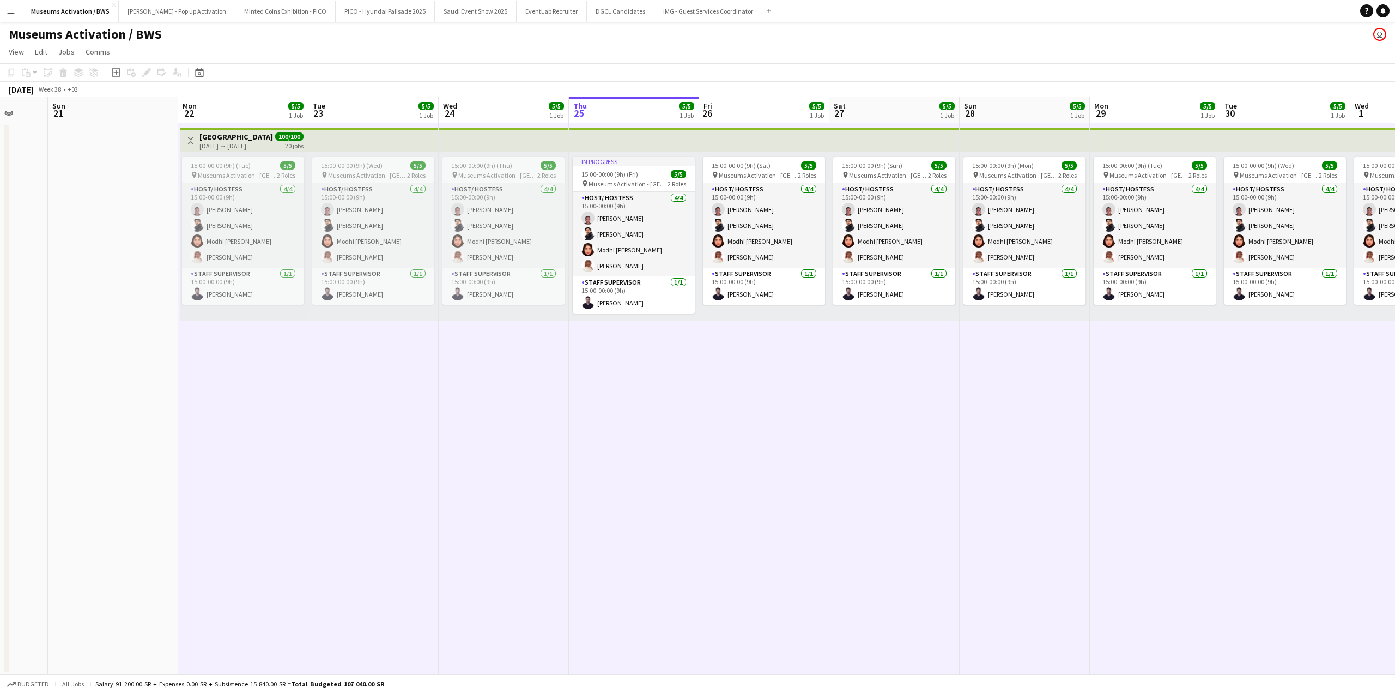
scroll to position [0, 343]
click at [120, 226] on app-date-cell at bounding box center [113, 398] width 130 height 551
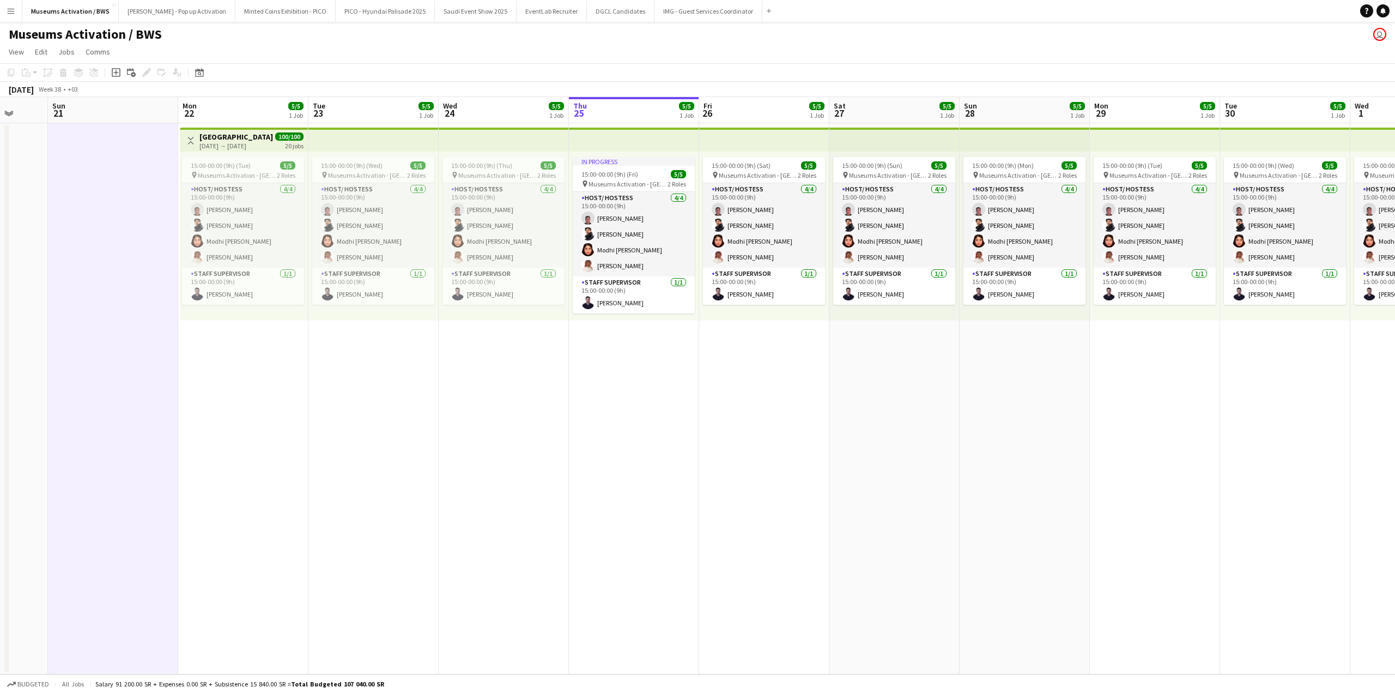
click at [247, 104] on app-board-header-date "Mon 22 5/5 1 Job" at bounding box center [243, 110] width 130 height 26
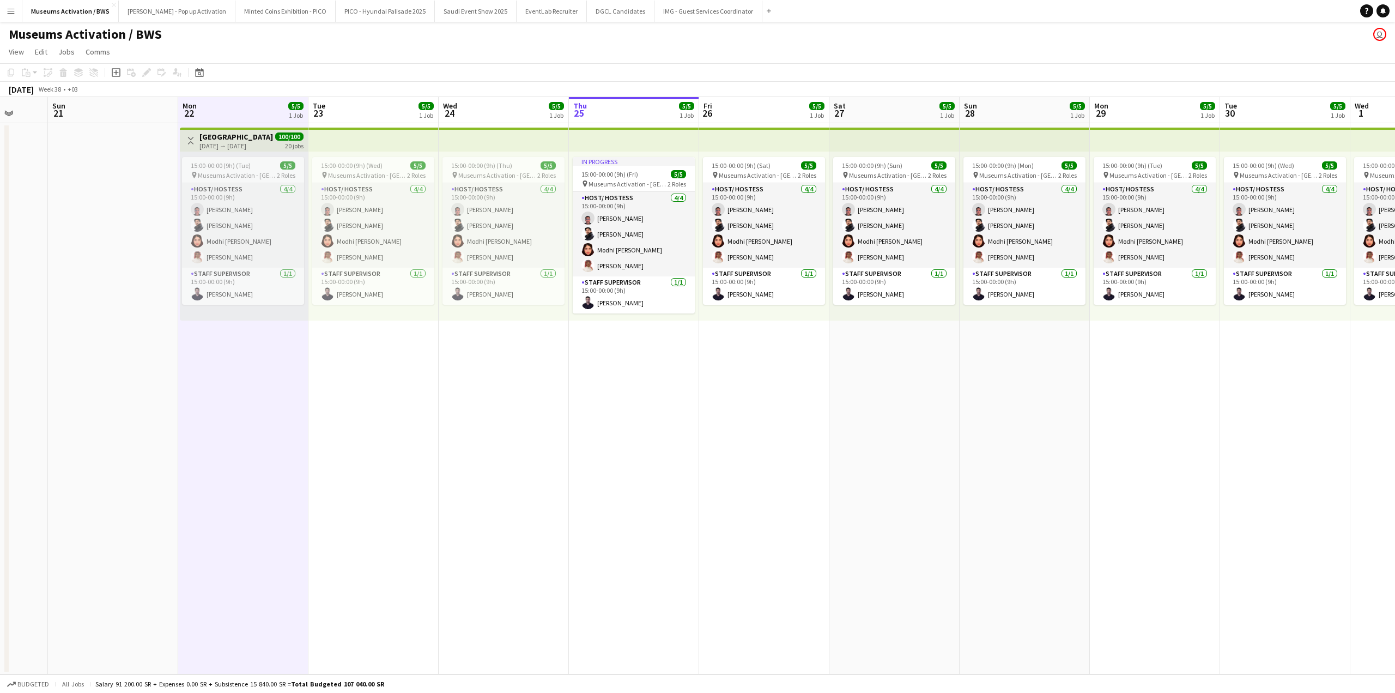
click at [263, 392] on app-date-cell "Toggle View [GEOGRAPHIC_DATA] [DATE] → [DATE] 100/100 20 jobs 15:00-00:00 (9h) …" at bounding box center [243, 398] width 130 height 551
click at [482, 403] on app-date-cell "15:00-00:00 (9h) (Thu) 5/5 pin Museums Activation - [GEOGRAPHIC_DATA] 2 Roles H…" at bounding box center [504, 398] width 130 height 551
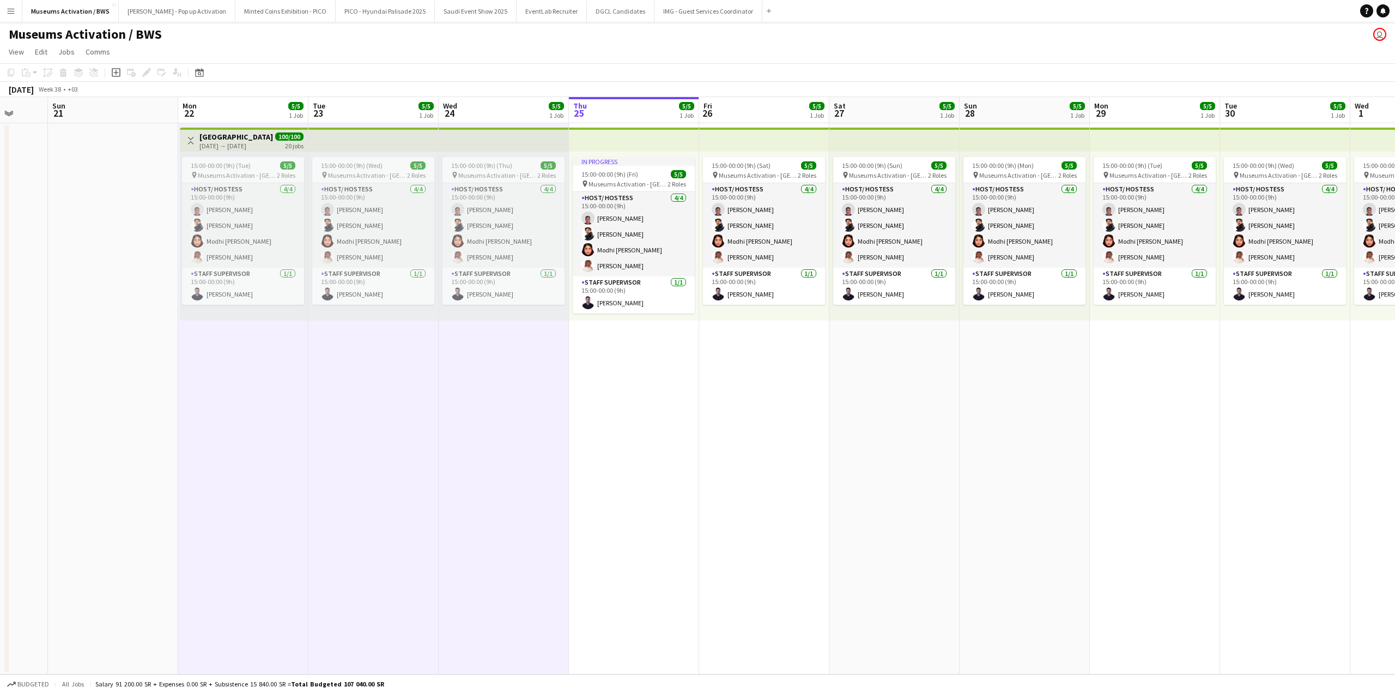
click at [292, 108] on span "5/5" at bounding box center [295, 106] width 15 height 8
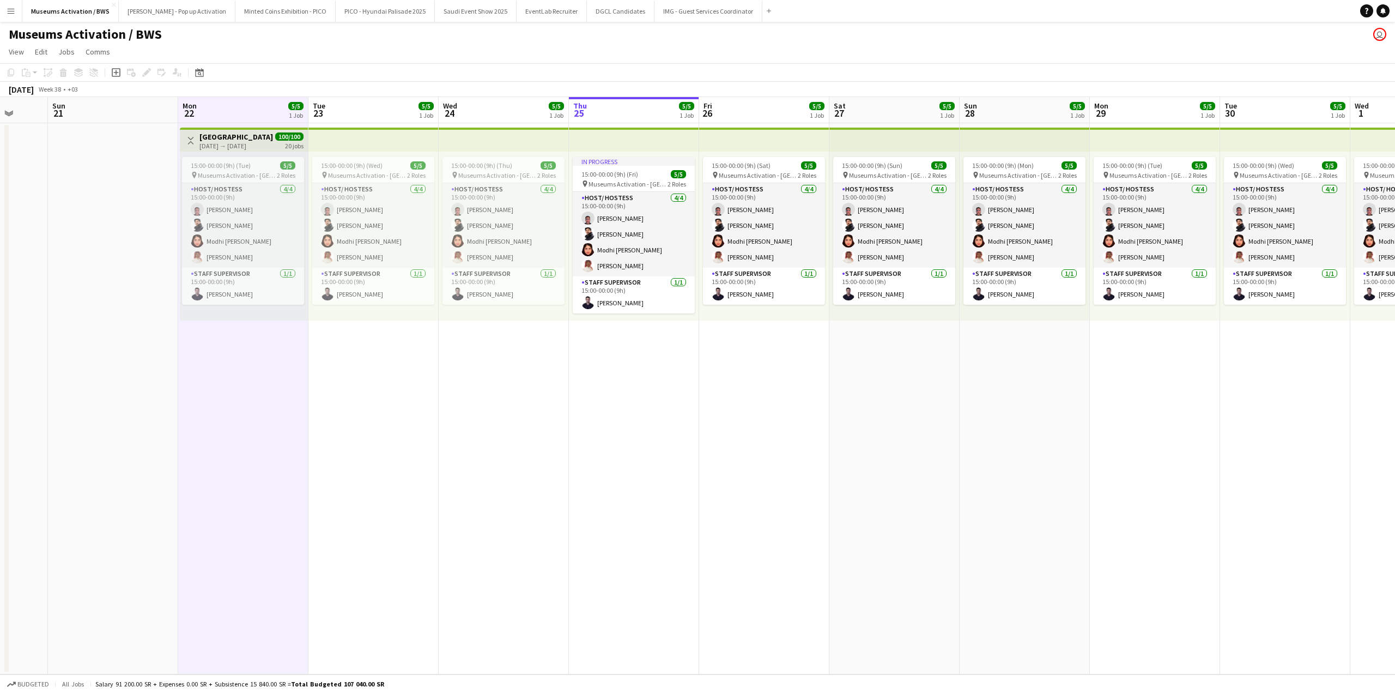
click at [464, 104] on app-board-header-date "Wed 24 5/5 1 Job" at bounding box center [504, 110] width 130 height 26
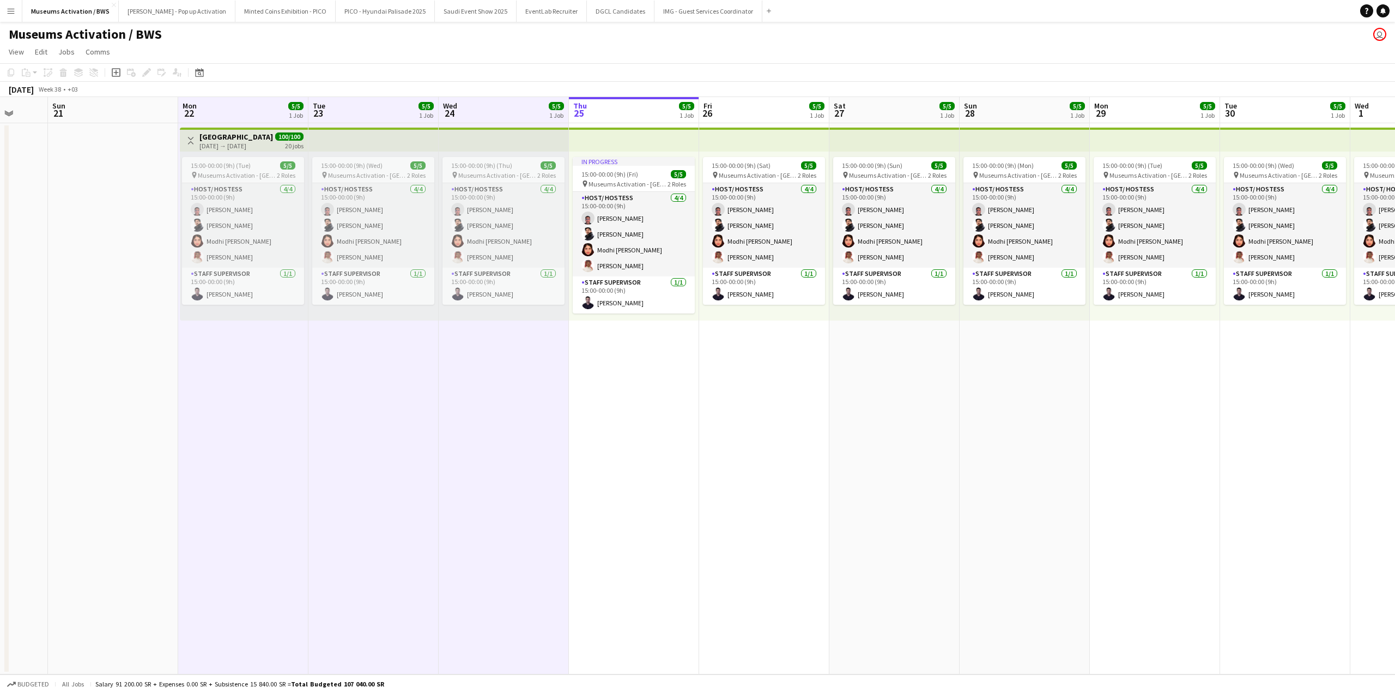
click at [281, 356] on app-date-cell "Toggle View [GEOGRAPHIC_DATA] [DATE] → [DATE] 100/100 20 jobs 15:00-00:00 (9h) …" at bounding box center [243, 398] width 130 height 551
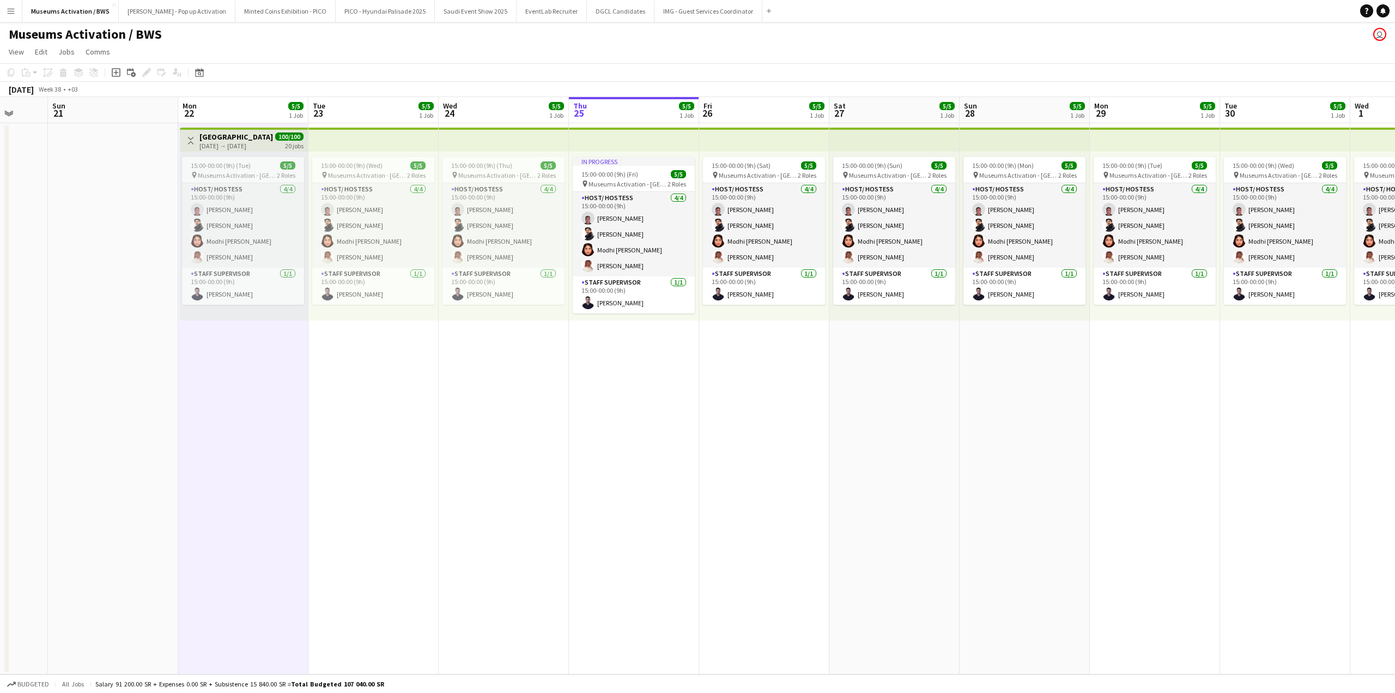
click at [368, 369] on app-date-cell "15:00-00:00 (9h) (Wed) 5/5 pin Museums Activation - [GEOGRAPHIC_DATA] 2 Roles H…" at bounding box center [373, 398] width 130 height 551
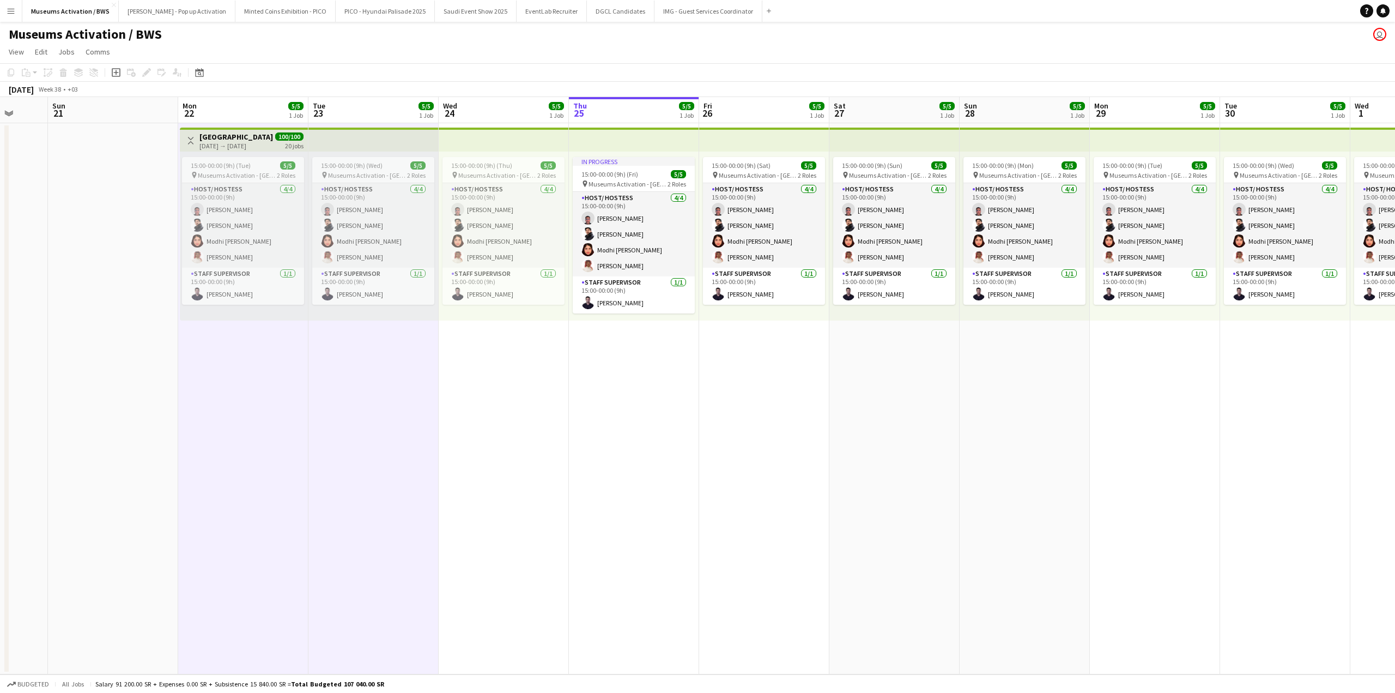
click at [480, 365] on app-date-cell "15:00-00:00 (9h) (Thu) 5/5 pin Museums Activation - [GEOGRAPHIC_DATA] 2 Roles H…" at bounding box center [504, 398] width 130 height 551
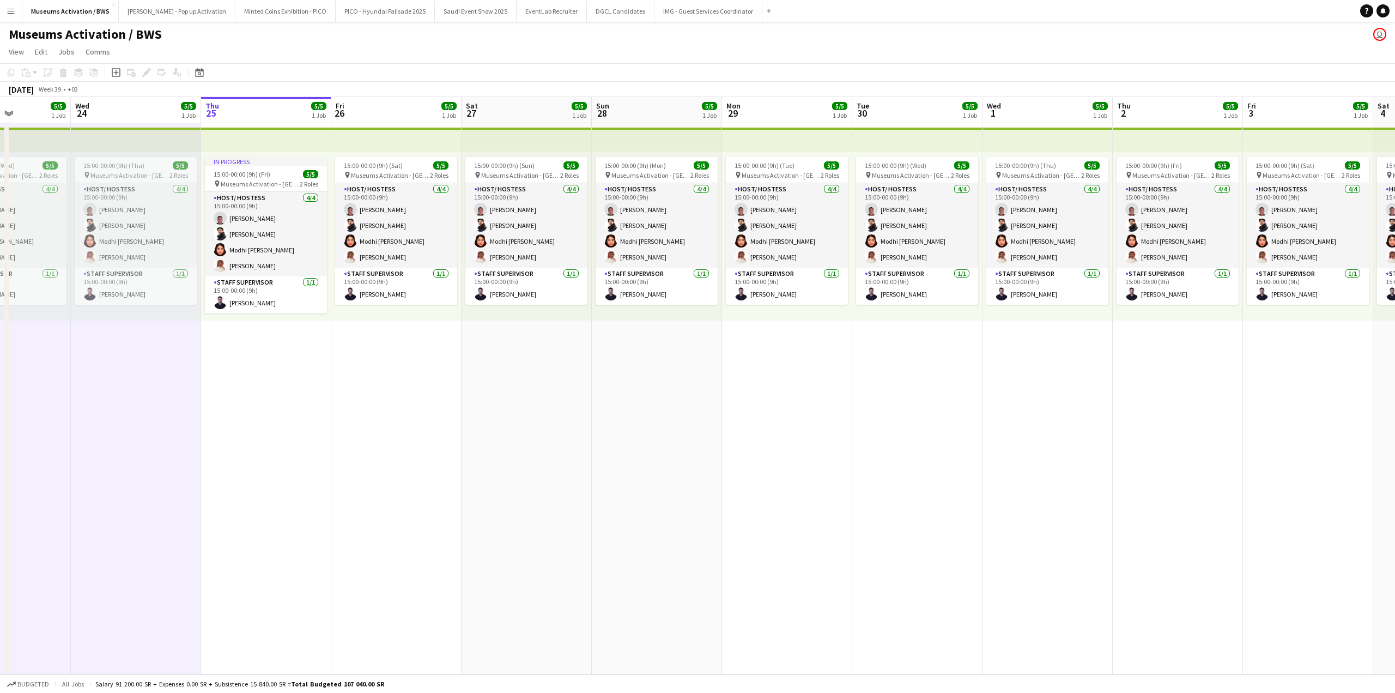
drag, startPoint x: 577, startPoint y: 342, endPoint x: 442, endPoint y: 313, distance: 138.3
click at [442, 313] on app-calendar-viewport "Sat 20 Sun 21 Mon 22 5/5 1 Job Tue 23 5/5 1 Job Wed 24 5/5 1 Job Thu 25 5/5 1 J…" at bounding box center [697, 385] width 1395 height 577
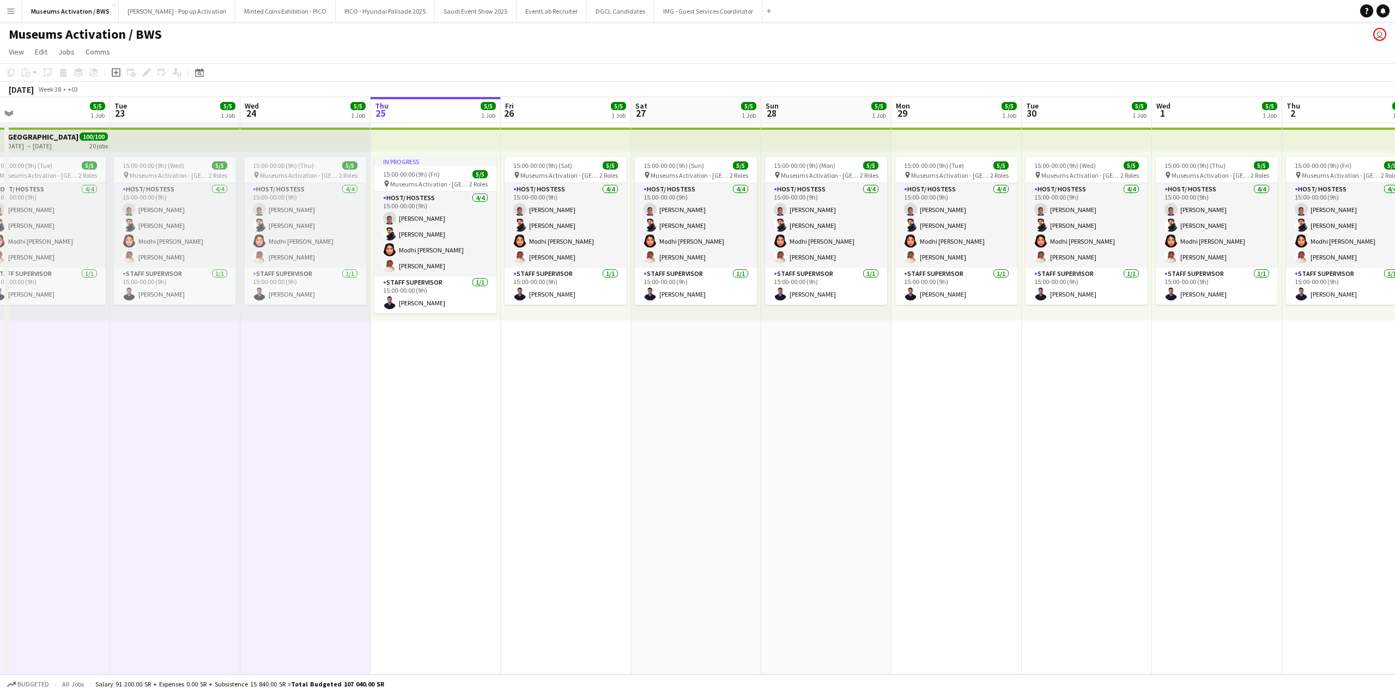
click at [359, 301] on app-calendar-viewport "Sat 20 Sun 21 Mon 22 5/5 1 Job Tue 23 5/5 1 Job Wed 24 5/5 1 Job Thu 25 5/5 1 J…" at bounding box center [697, 385] width 1395 height 577
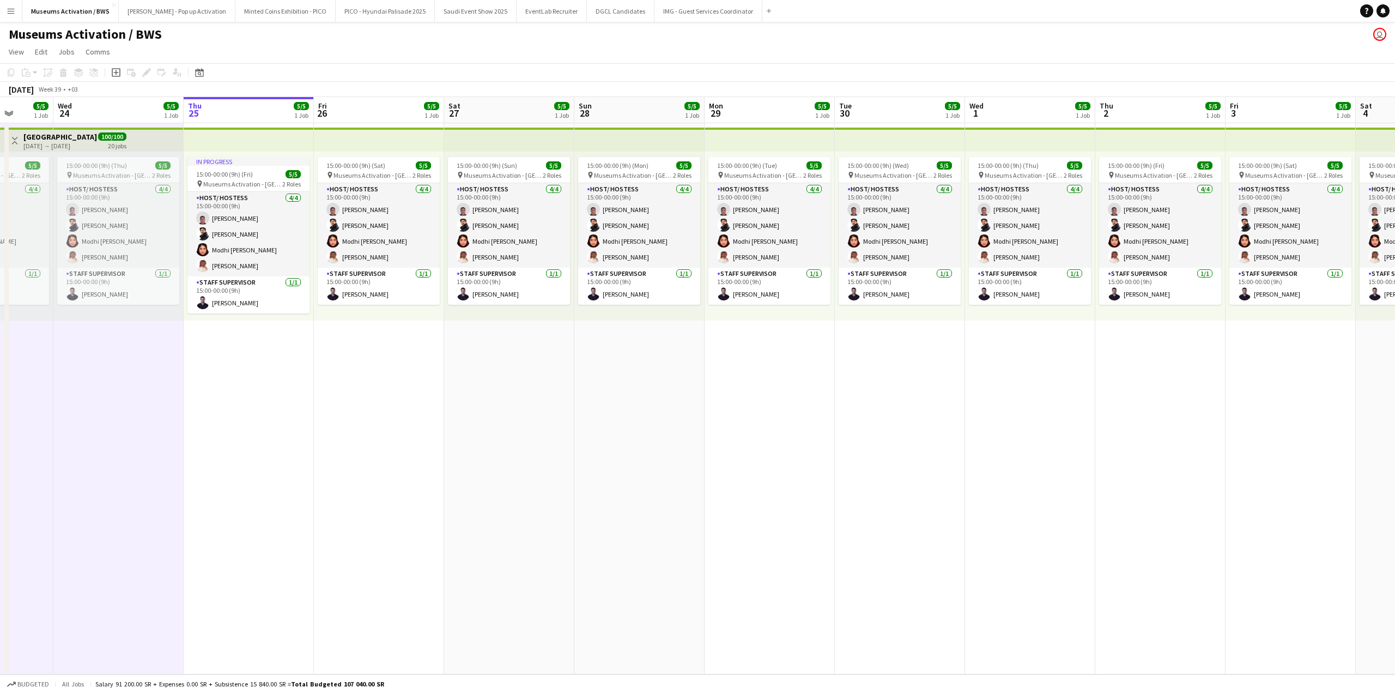
click at [252, 312] on app-calendar-viewport "Sat 20 Sun 21 Mon 22 5/5 1 Job Tue 23 5/5 1 Job Wed 24 5/5 1 Job Thu 25 5/5 1 J…" at bounding box center [697, 385] width 1395 height 577
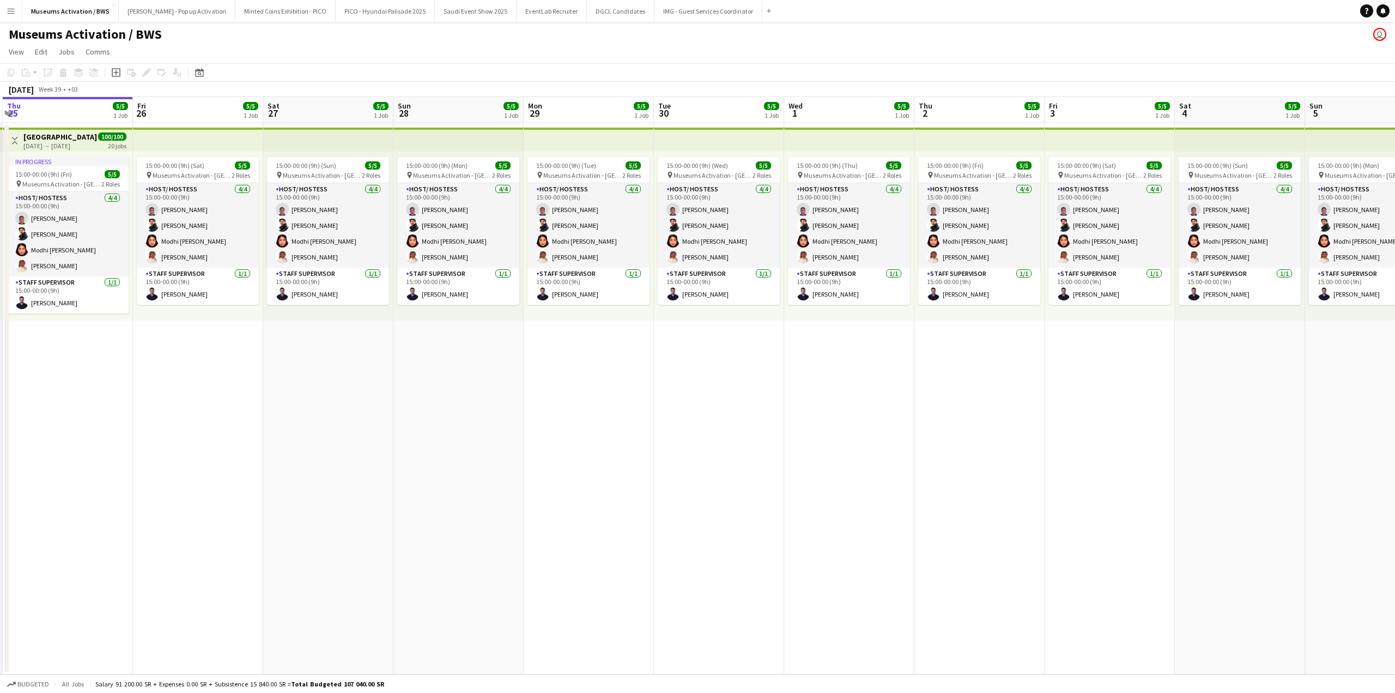
scroll to position [0, 389]
drag, startPoint x: 198, startPoint y: 329, endPoint x: 125, endPoint y: 332, distance: 73.1
click at [125, 332] on app-calendar-viewport "Mon 22 5/5 1 Job Tue 23 5/5 1 Job Wed 24 5/5 1 Job Thu 25 5/5 1 Job Fri 26 5/5 …" at bounding box center [697, 385] width 1395 height 577
click at [116, 351] on app-date-cell "In progress 15:00-00:00 (9h) (Fri) 5/5 pin Museums Activation - [GEOGRAPHIC_DAT…" at bounding box center [67, 398] width 130 height 551
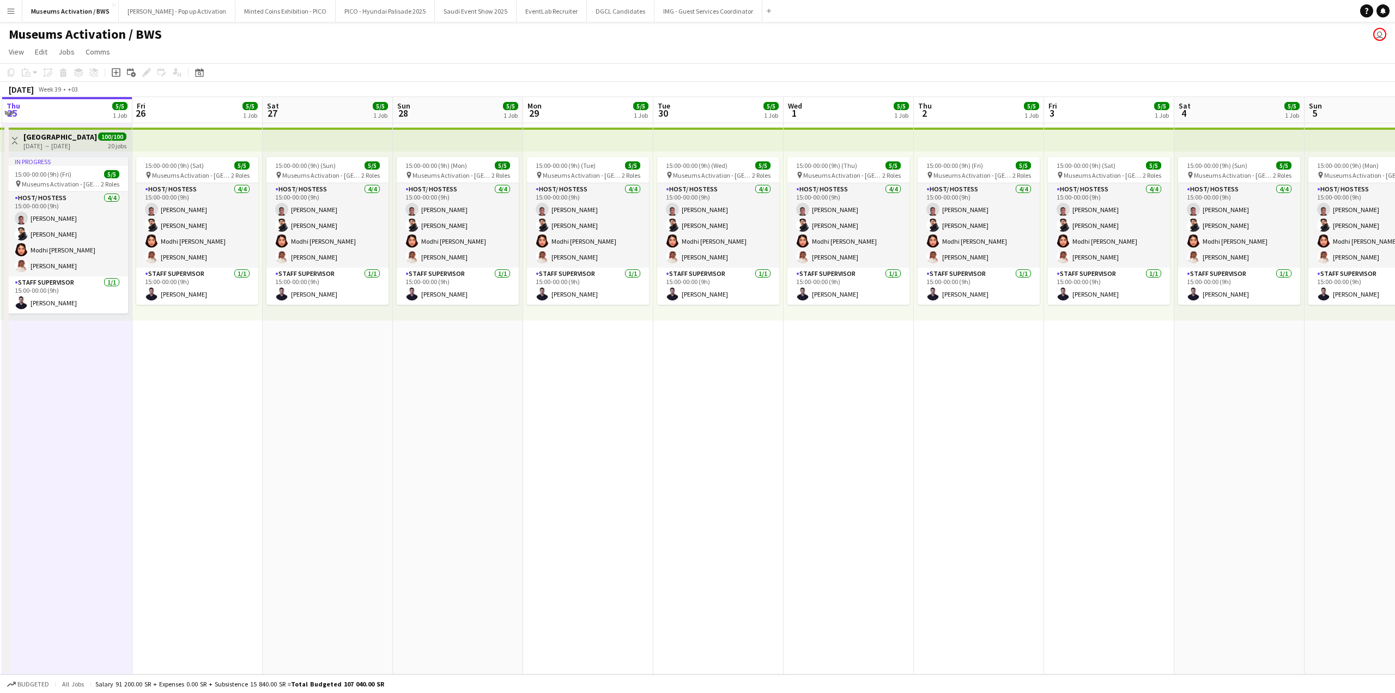
click at [171, 365] on app-date-cell "15:00-00:00 (9h) (Sat) 5/5 pin Museums Activation - [GEOGRAPHIC_DATA] 2 Roles H…" at bounding box center [197, 398] width 130 height 551
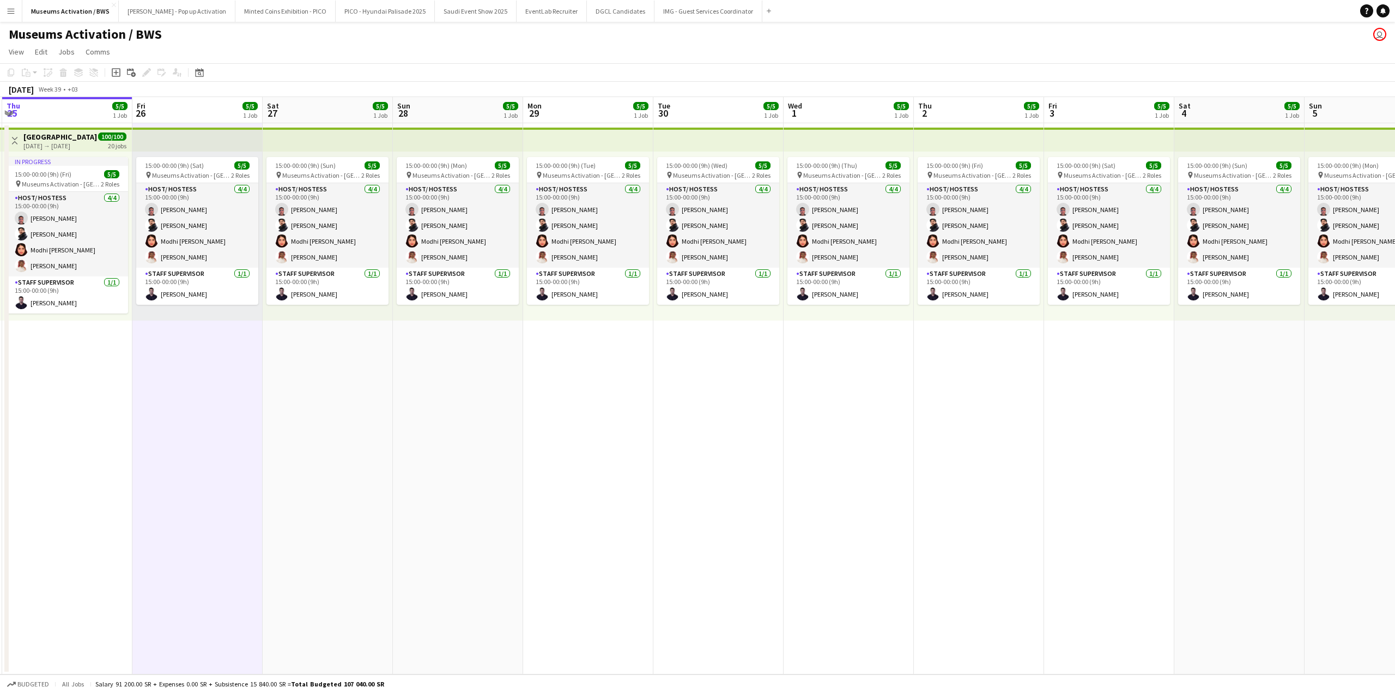
click at [111, 366] on app-date-cell "In progress 15:00-00:00 (9h) (Fri) 5/5 pin Museums Activation - [GEOGRAPHIC_DAT…" at bounding box center [67, 398] width 130 height 551
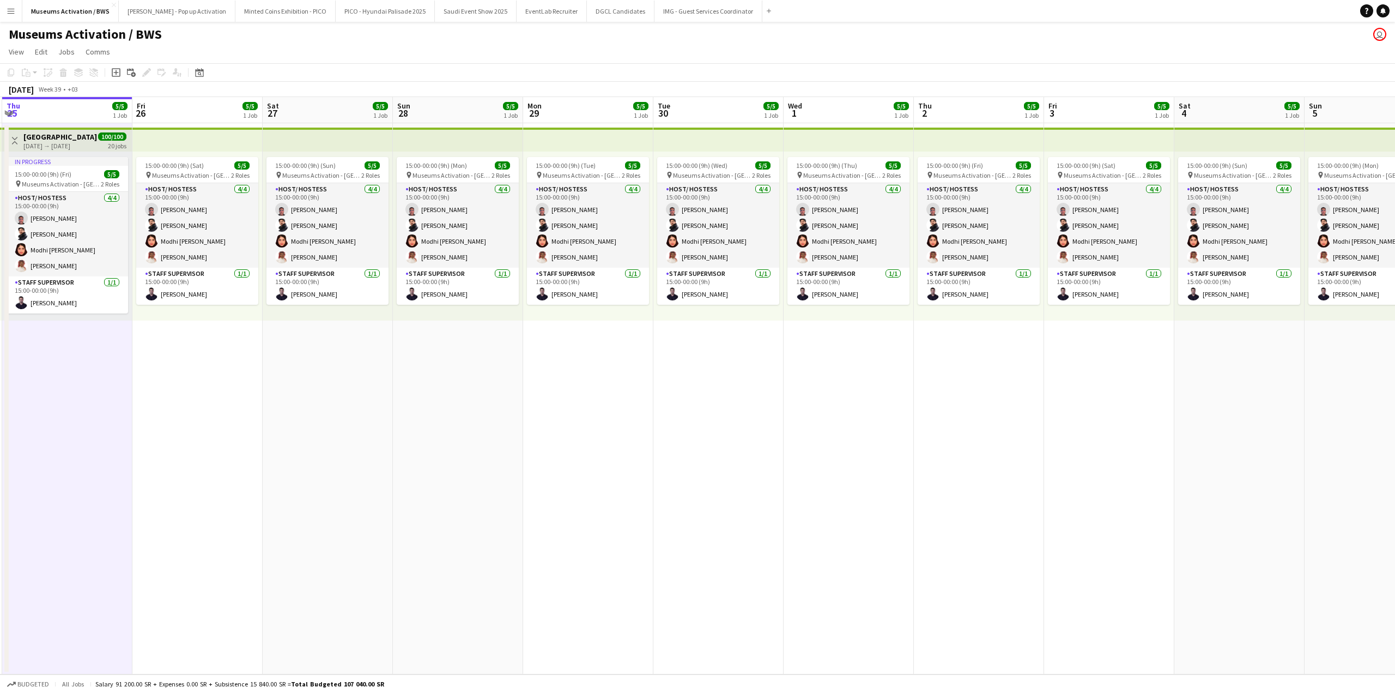
click at [196, 368] on app-date-cell "15:00-00:00 (9h) (Sat) 5/5 pin Museums Activation - [GEOGRAPHIC_DATA] 2 Roles H…" at bounding box center [197, 398] width 130 height 551
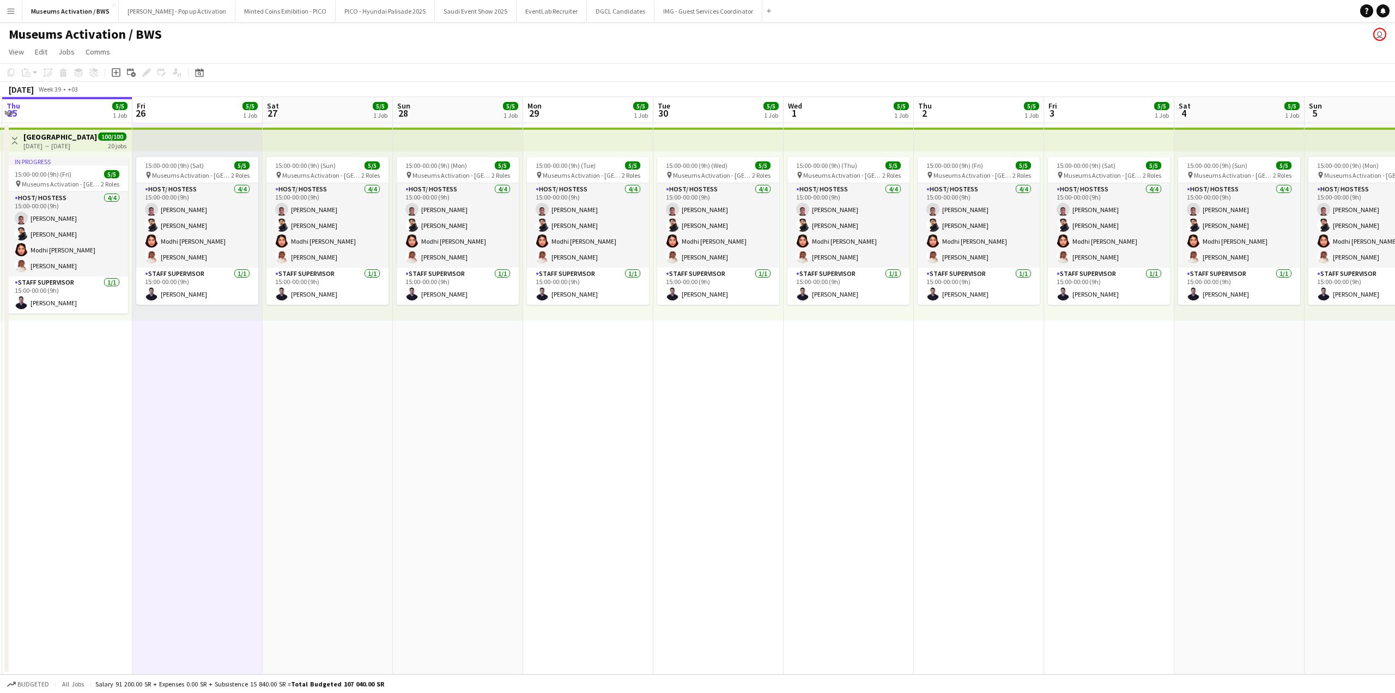
click at [131, 373] on app-date-cell "In progress 15:00-00:00 (9h) (Fri) 5/5 pin Museums Activation - [GEOGRAPHIC_DAT…" at bounding box center [67, 398] width 130 height 551
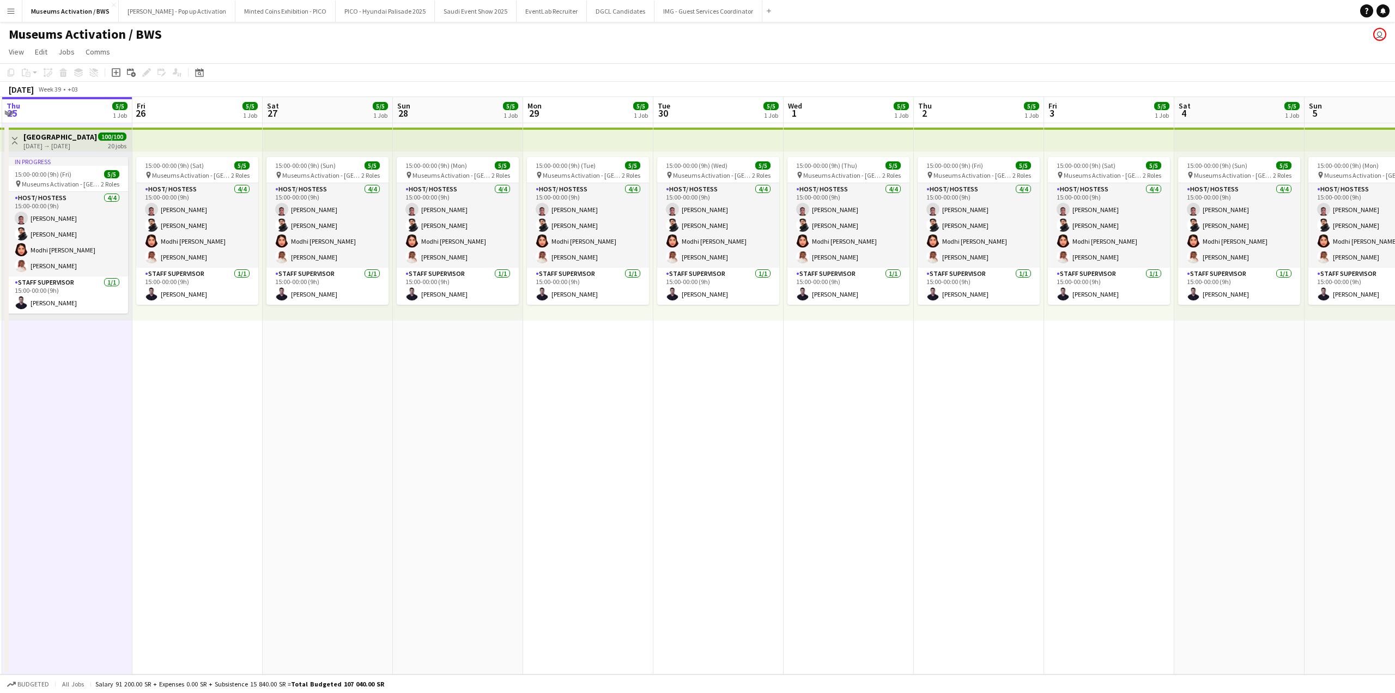
click at [176, 359] on app-date-cell "15:00-00:00 (9h) (Sat) 5/5 pin Museums Activation - [GEOGRAPHIC_DATA] 2 Roles H…" at bounding box center [197, 398] width 130 height 551
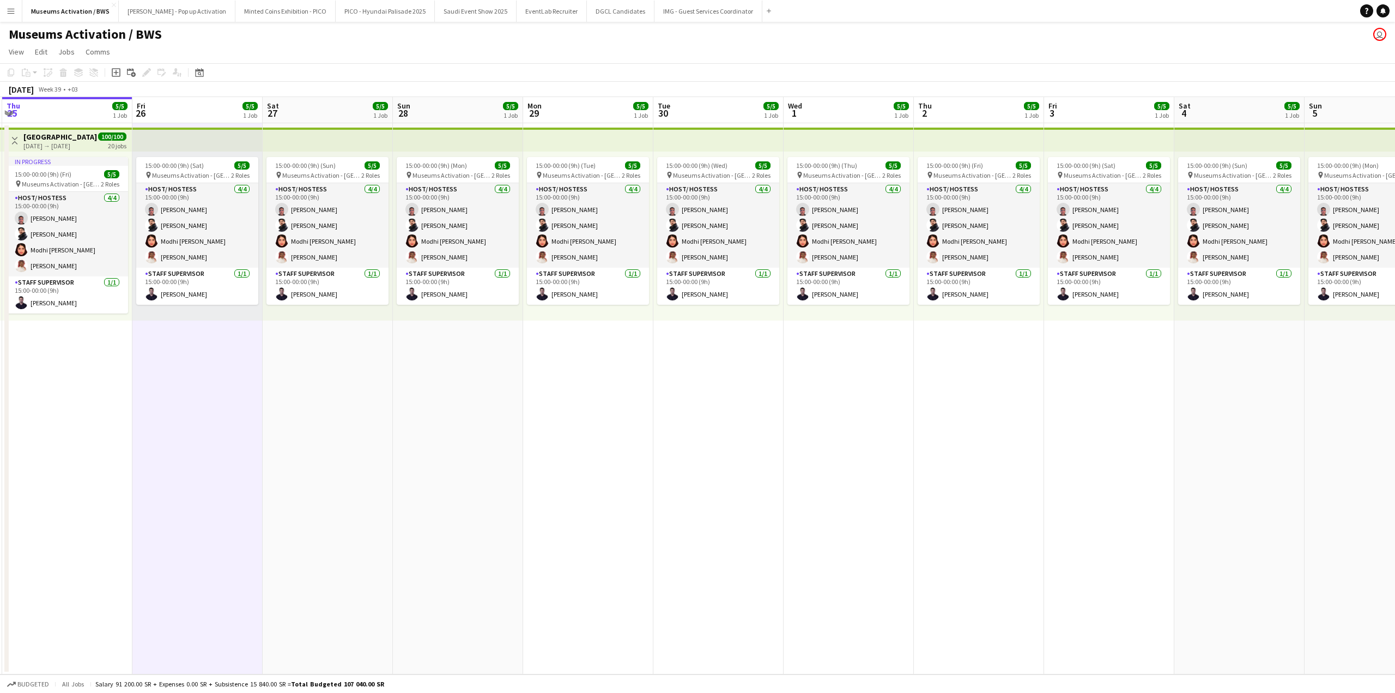
click at [968, 390] on app-date-cell "15:00-00:00 (9h) (Fri) 5/5 pin Museums Activation - [GEOGRAPHIC_DATA] 2 Roles H…" at bounding box center [979, 398] width 130 height 551
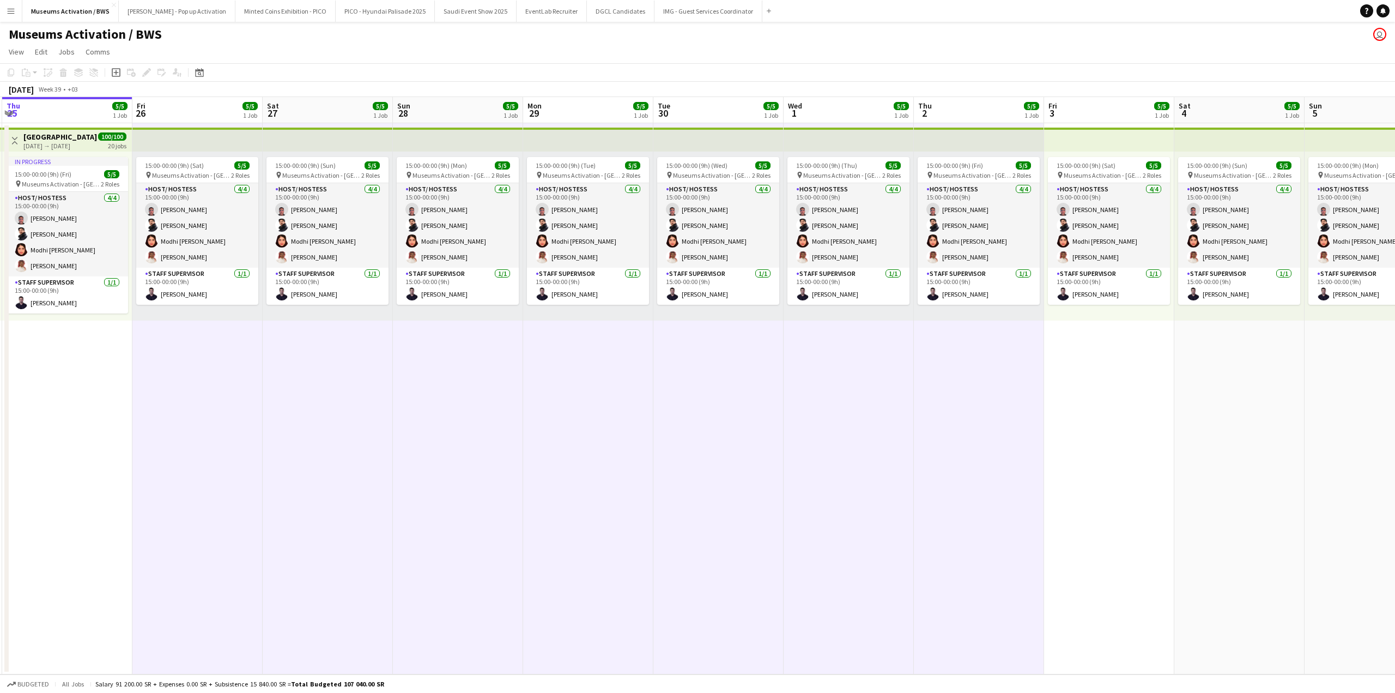
click at [47, 332] on app-date-cell "In progress 15:00-00:00 (9h) (Fri) 5/5 pin Museums Activation - [GEOGRAPHIC_DAT…" at bounding box center [67, 398] width 130 height 551
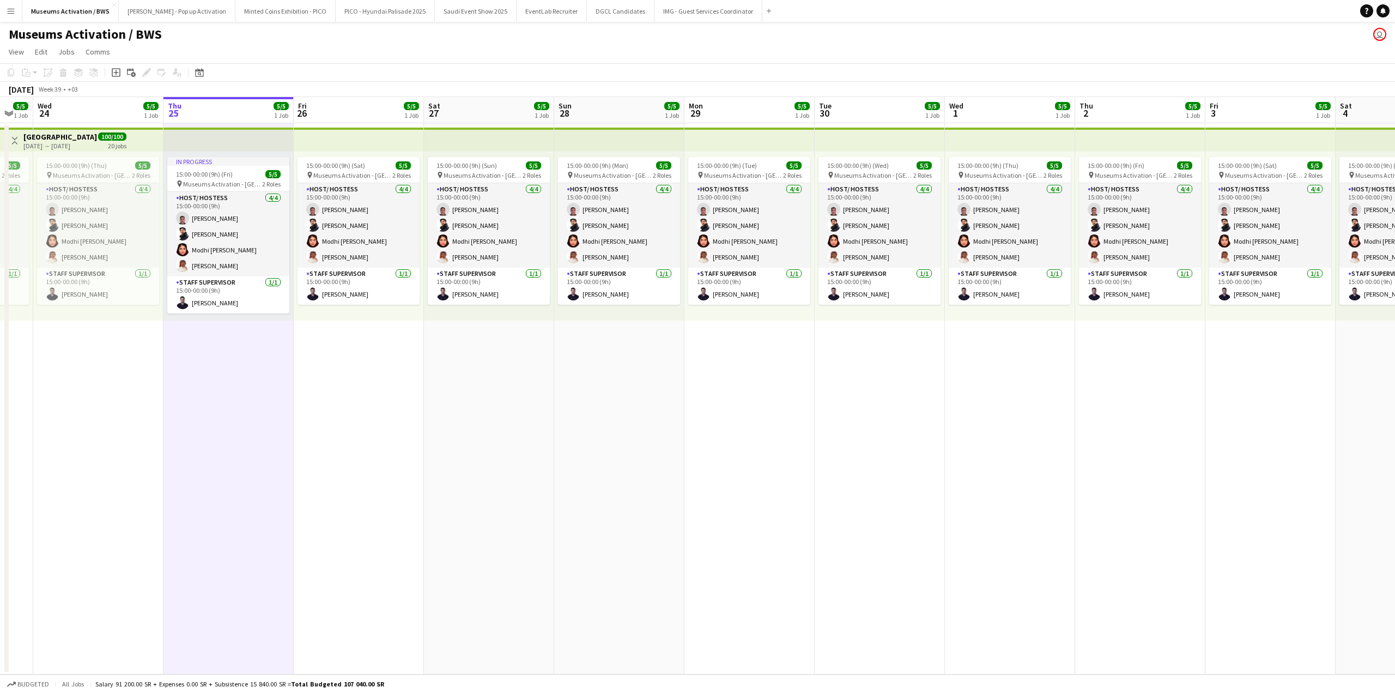
drag, startPoint x: 49, startPoint y: 342, endPoint x: 286, endPoint y: 339, distance: 236.6
click at [286, 339] on app-calendar-viewport "Mon 22 5/5 1 Job Tue 23 5/5 1 Job Wed 24 5/5 1 Job Thu 25 5/5 1 Job Fri 26 5/5 …" at bounding box center [697, 385] width 1395 height 577
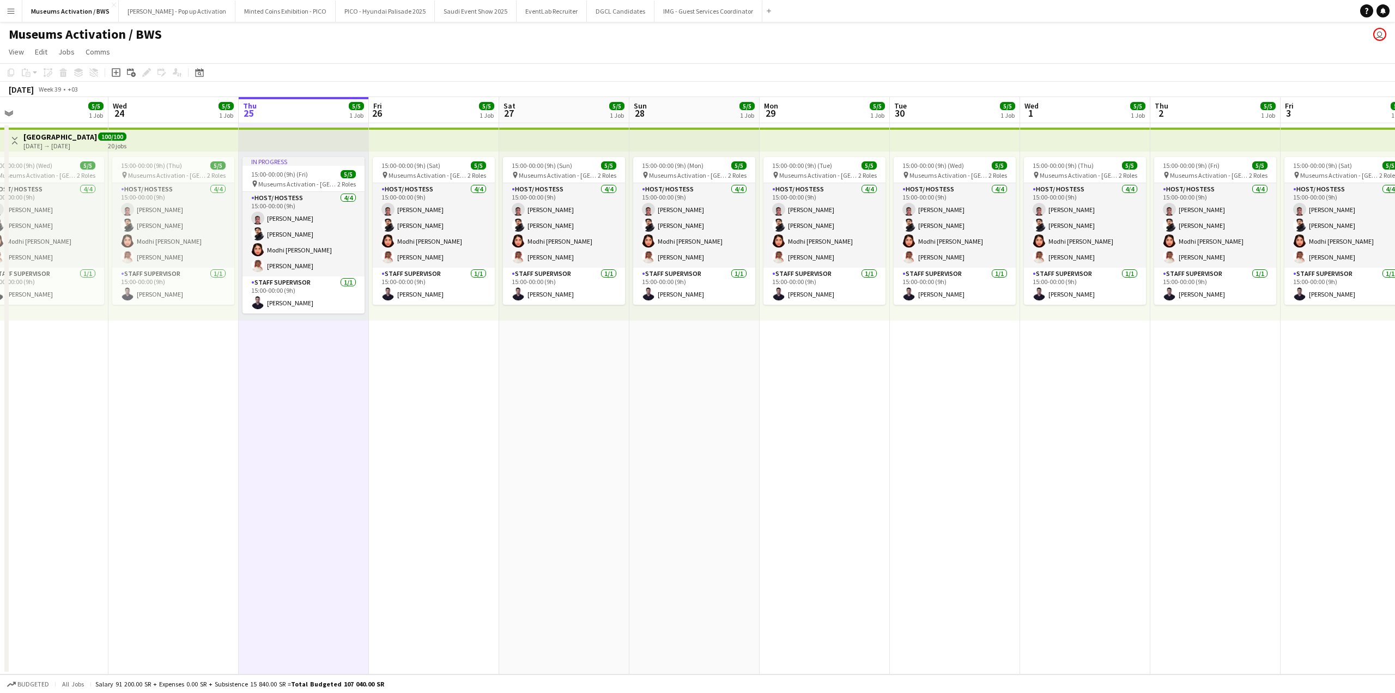
click at [215, 352] on app-date-cell "15:00-00:00 (9h) (Thu) 5/5 pin Museums Activation - [GEOGRAPHIC_DATA] 2 Roles H…" at bounding box center [173, 398] width 130 height 551
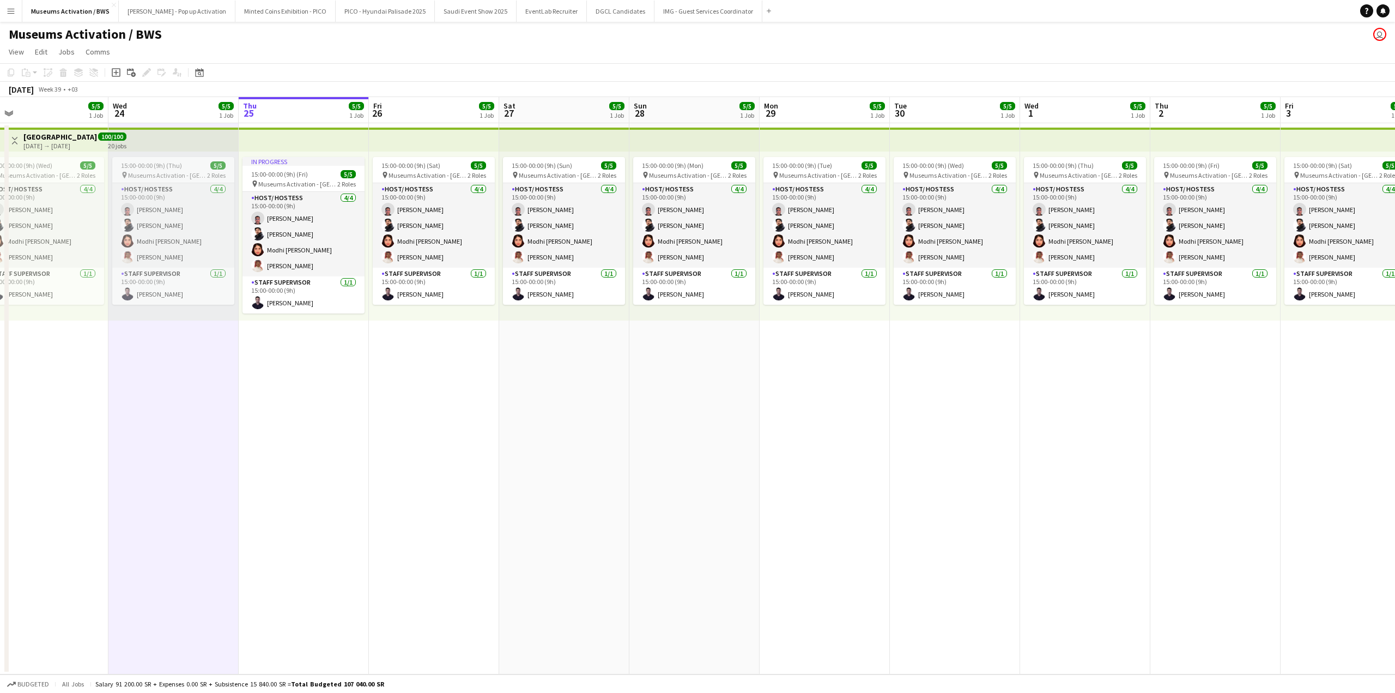
click at [292, 343] on app-date-cell "In progress 15:00-00:00 (9h) (Fri) 5/5 pin Museums Activation - [GEOGRAPHIC_DAT…" at bounding box center [304, 398] width 130 height 551
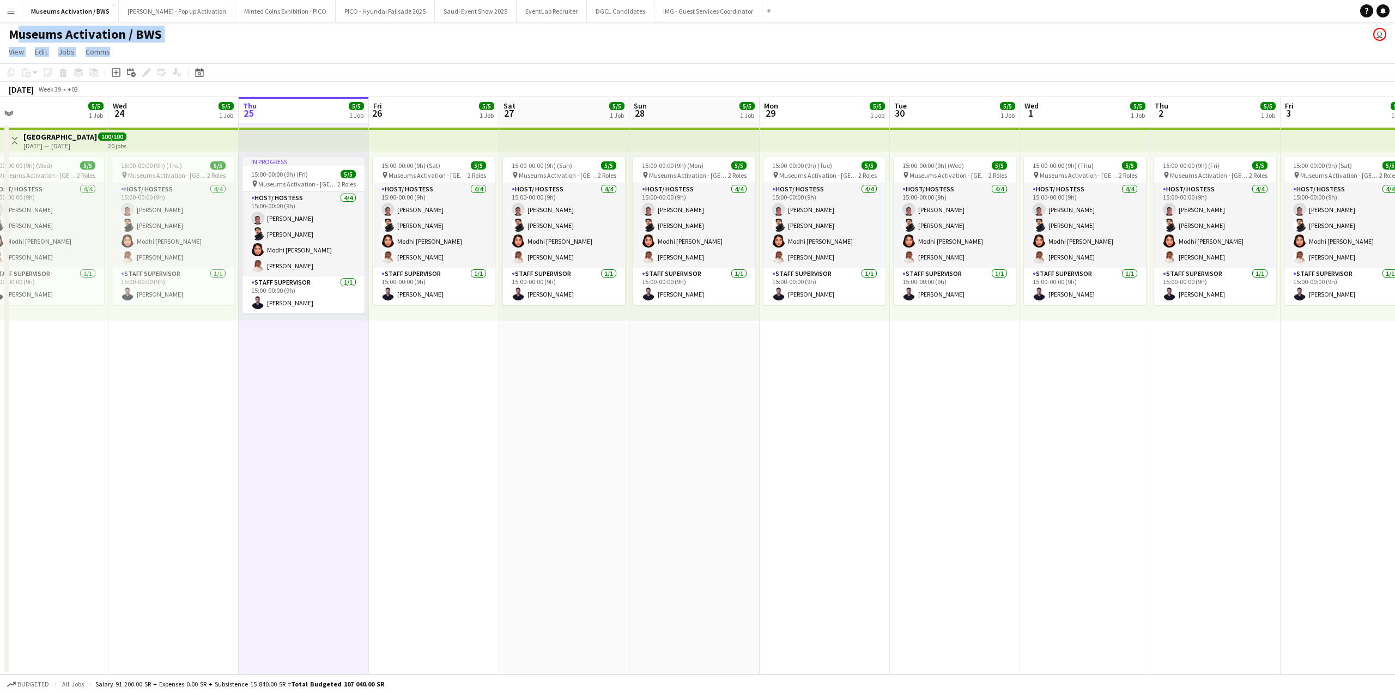
drag, startPoint x: 160, startPoint y: 50, endPoint x: 8, endPoint y: 33, distance: 153.1
click at [8, 33] on app-board "Museums Activation / BWS user View Day view expanded Day view collapsed Month v…" at bounding box center [697, 357] width 1395 height 671
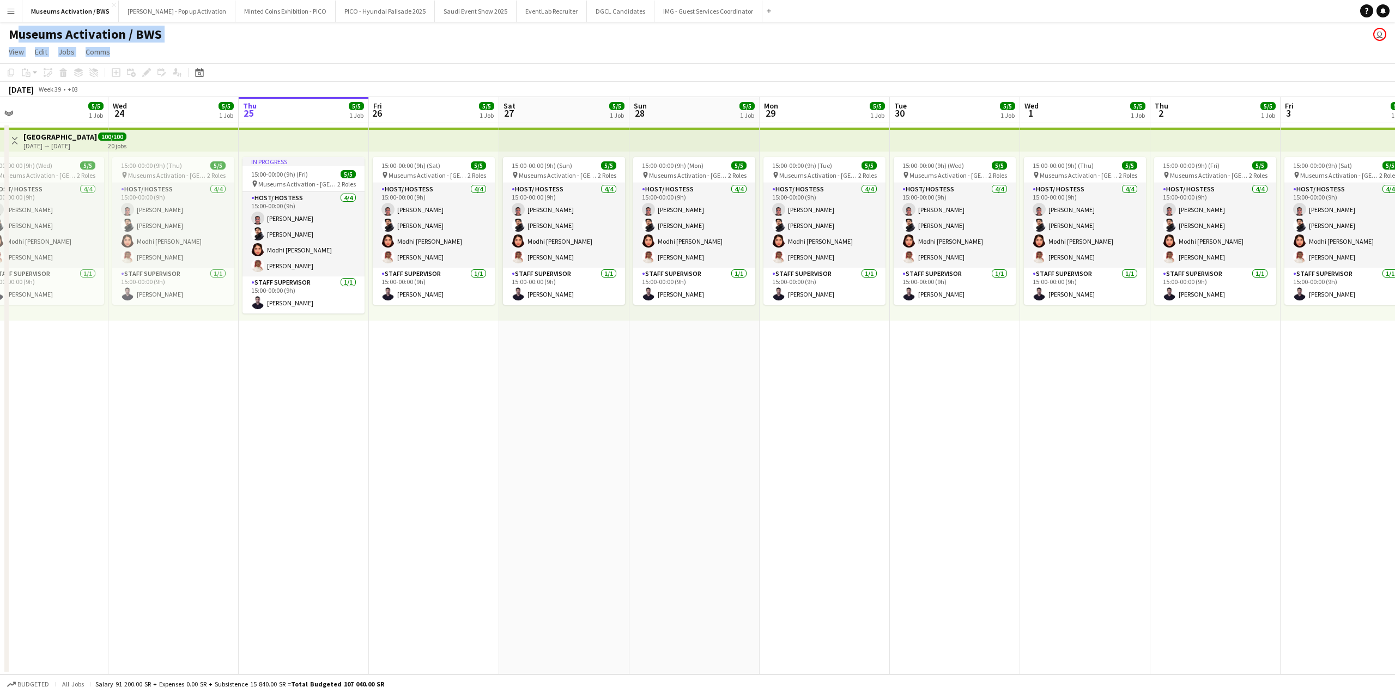
click at [284, 28] on div "Museums Activation / BWS user" at bounding box center [697, 32] width 1395 height 21
click at [288, 437] on app-date-cell "In progress 15:00-00:00 (9h) (Fri) 5/5 pin Museums Activation - [GEOGRAPHIC_DAT…" at bounding box center [304, 398] width 130 height 551
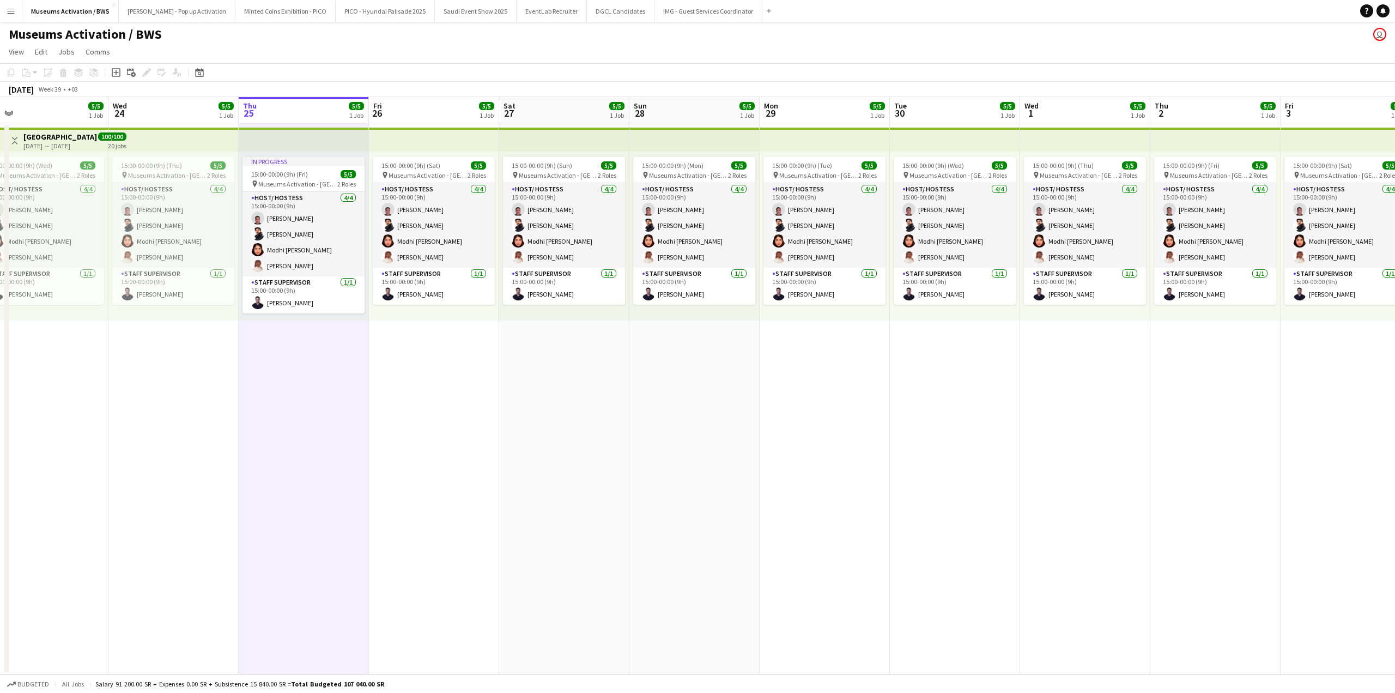
click at [163, 423] on app-date-cell "15:00-00:00 (9h) (Thu) 5/5 pin Museums Activation - [GEOGRAPHIC_DATA] 2 Roles H…" at bounding box center [173, 398] width 130 height 551
